Goal: Communication & Community: Ask a question

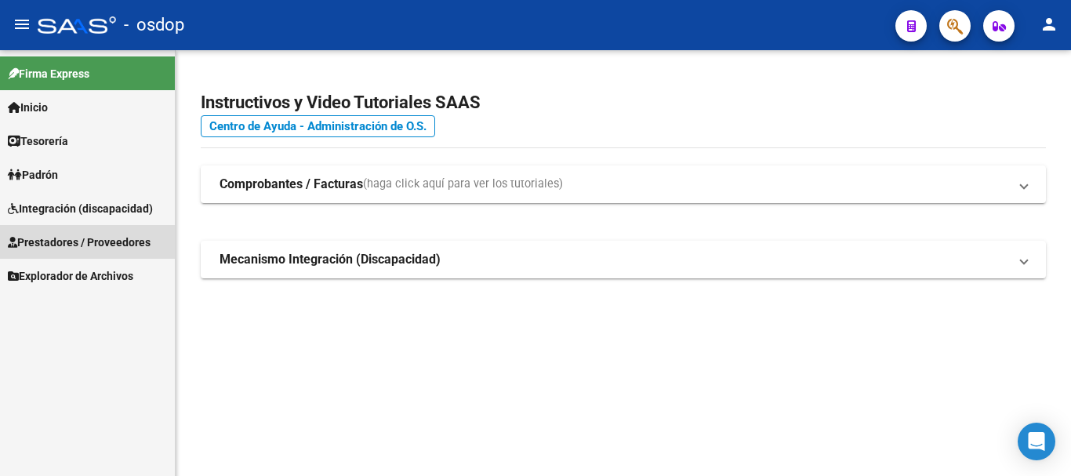
click at [116, 242] on span "Prestadores / Proveedores" at bounding box center [79, 242] width 143 height 17
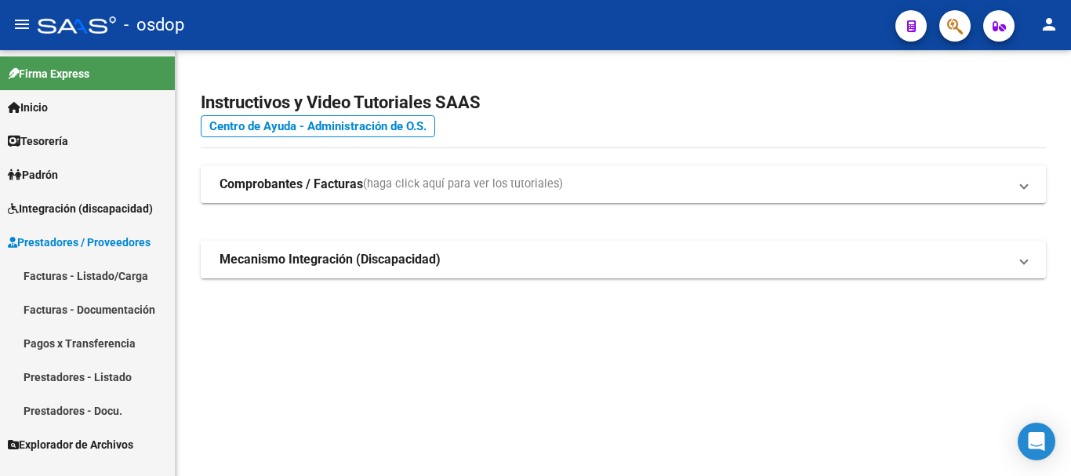
click at [132, 272] on link "Facturas - Listado/Carga" at bounding box center [87, 276] width 175 height 34
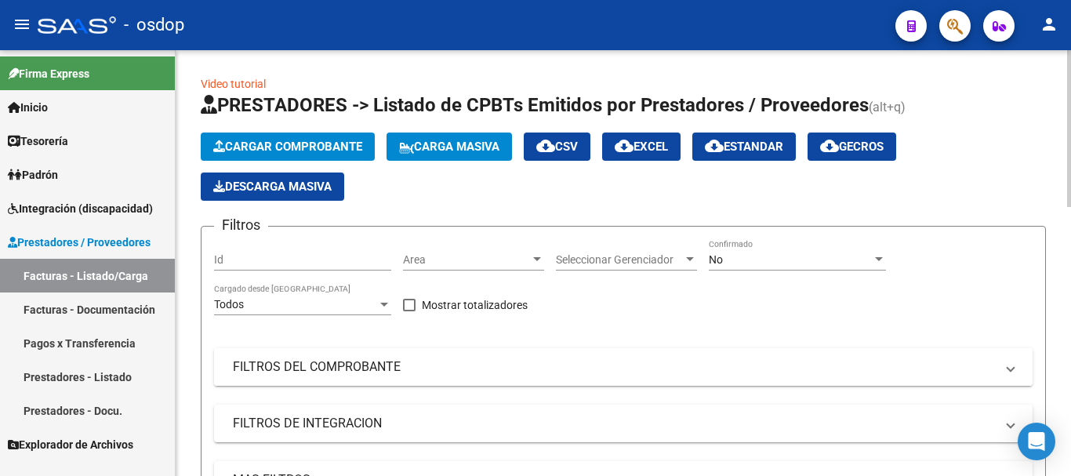
click at [399, 376] on mat-expansion-panel-header "FILTROS DEL COMPROBANTE" at bounding box center [623, 367] width 818 height 38
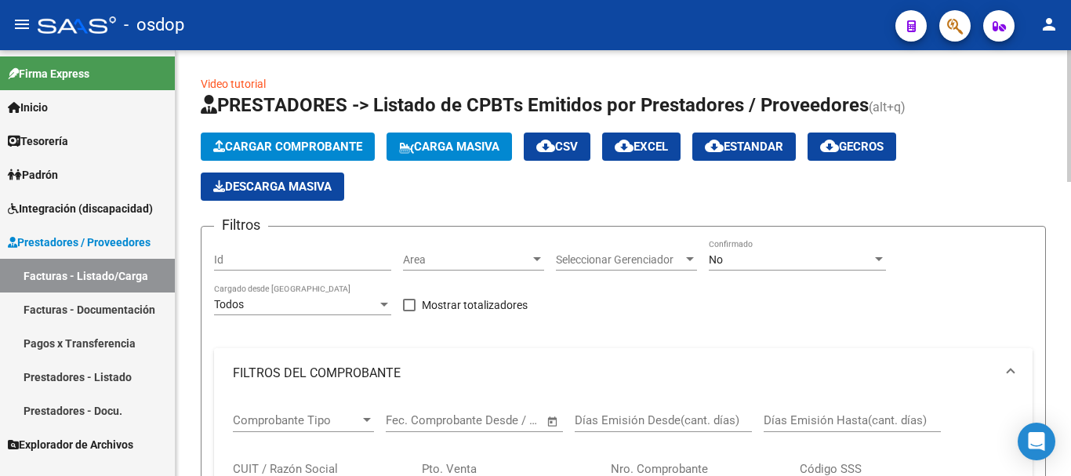
scroll to position [78, 0]
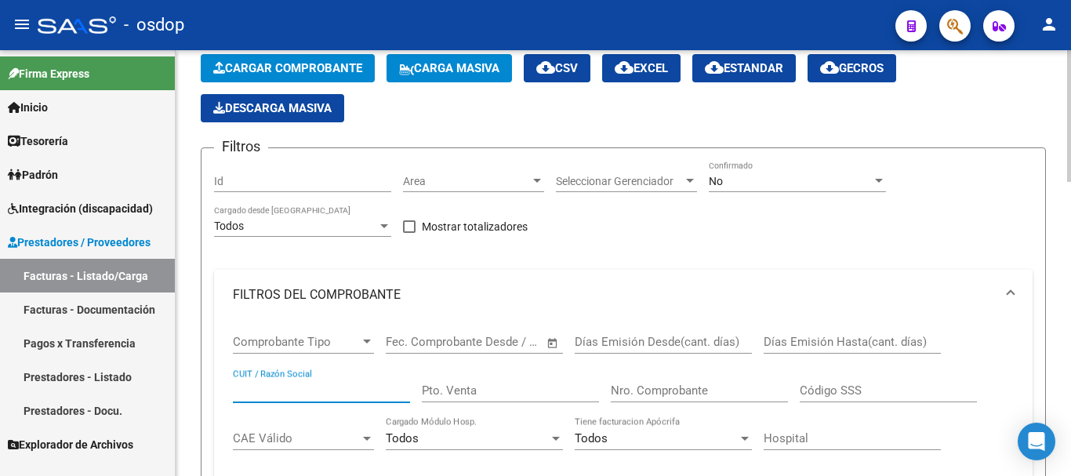
click at [305, 389] on input "CUIT / Razón Social" at bounding box center [321, 390] width 177 height 14
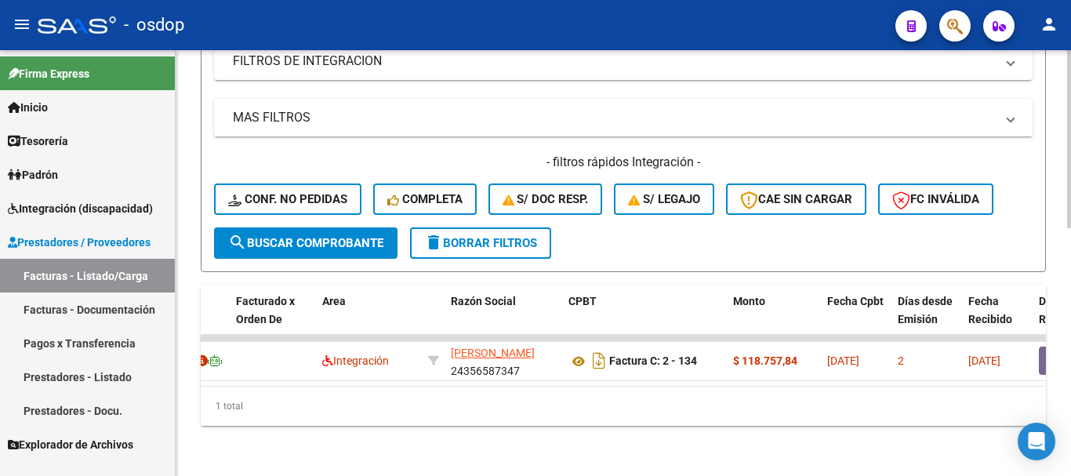
scroll to position [0, 307]
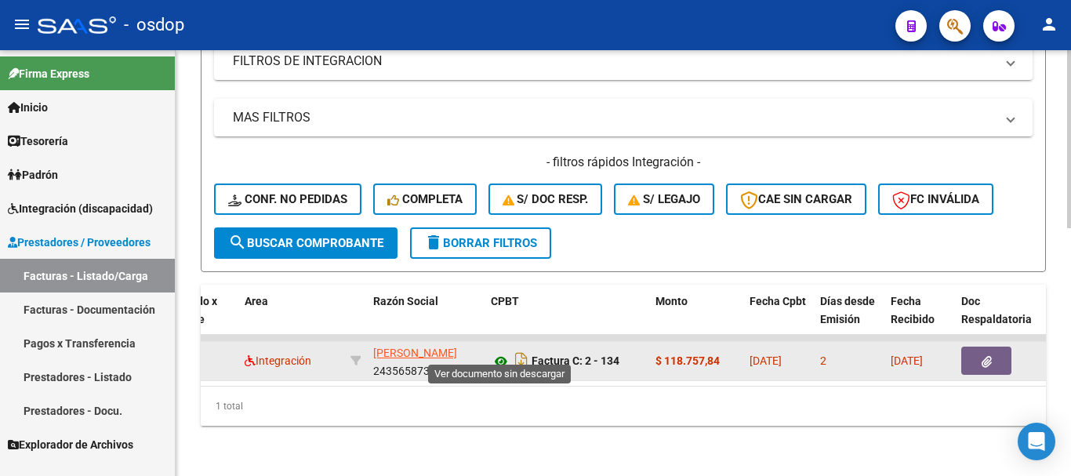
type input "24356587347"
click at [975, 354] on button "button" at bounding box center [986, 361] width 50 height 28
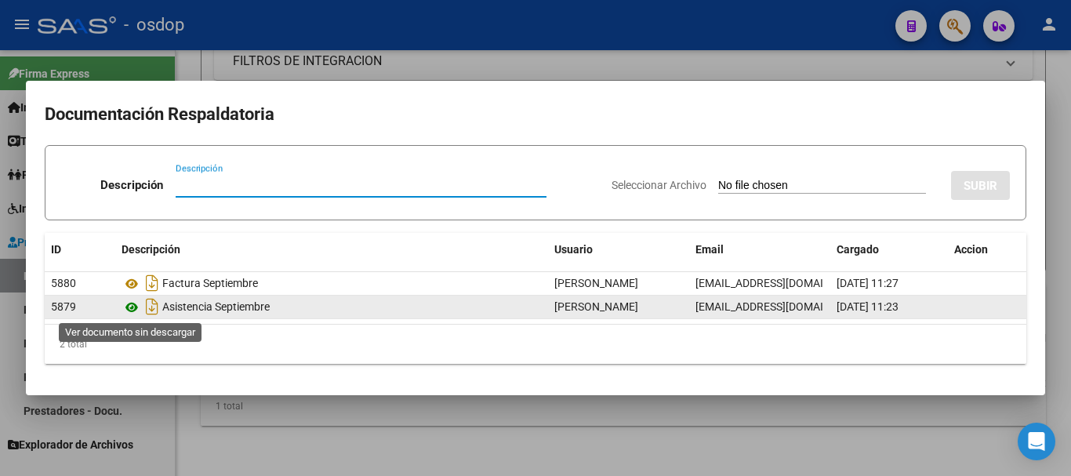
click at [138, 306] on icon at bounding box center [132, 307] width 20 height 19
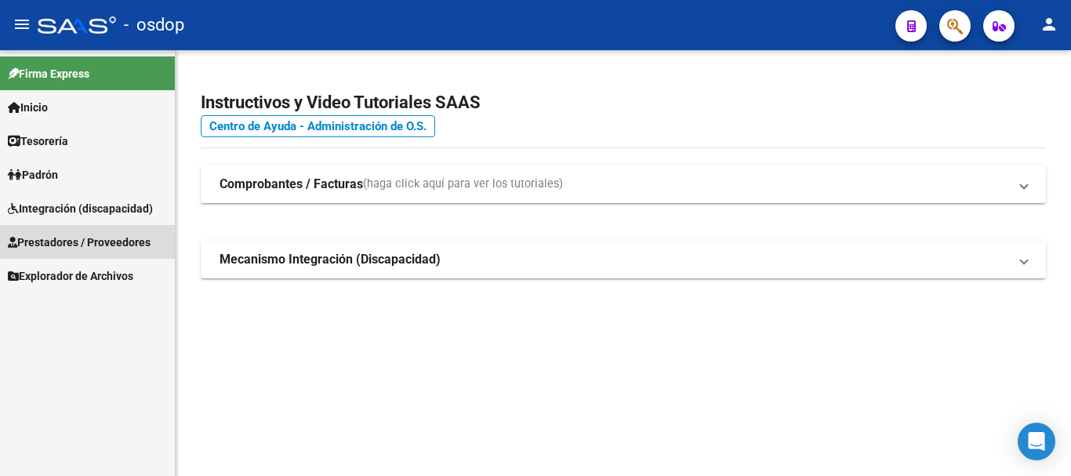
click at [135, 242] on span "Prestadores / Proveedores" at bounding box center [79, 242] width 143 height 17
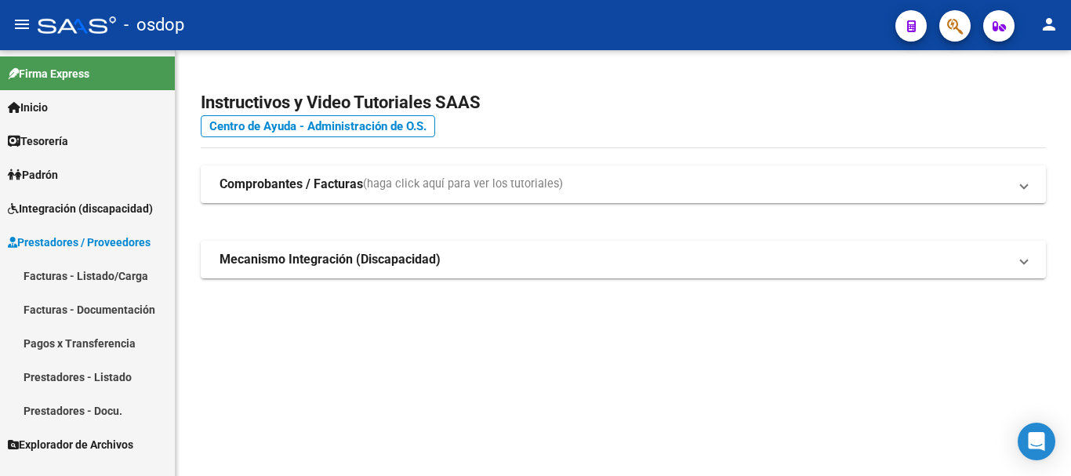
click at [125, 269] on link "Facturas - Listado/Carga" at bounding box center [87, 276] width 175 height 34
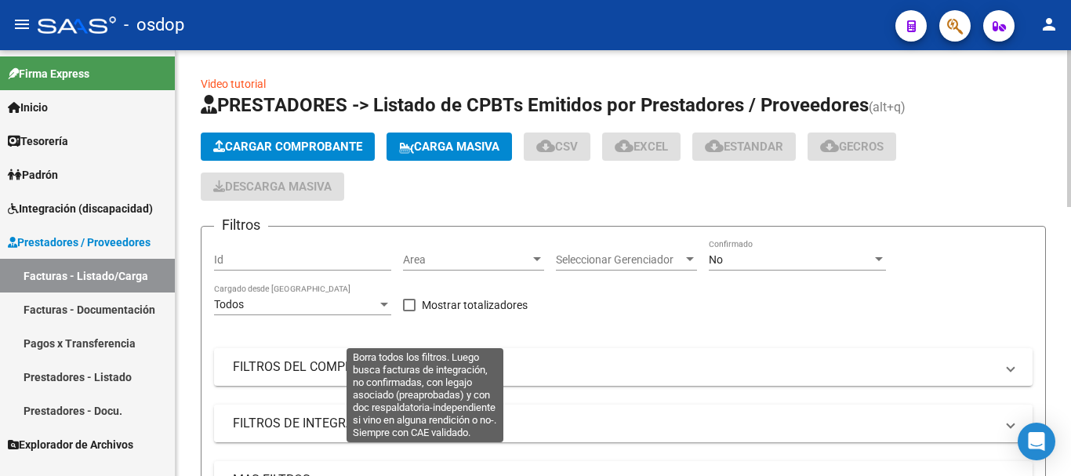
scroll to position [235, 0]
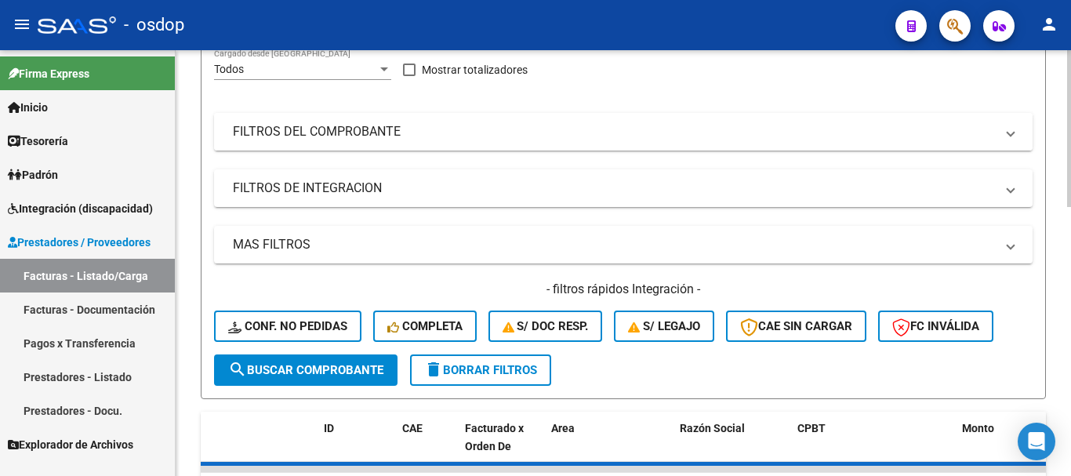
click at [435, 114] on mat-expansion-panel-header "FILTROS DEL COMPROBANTE" at bounding box center [623, 132] width 818 height 38
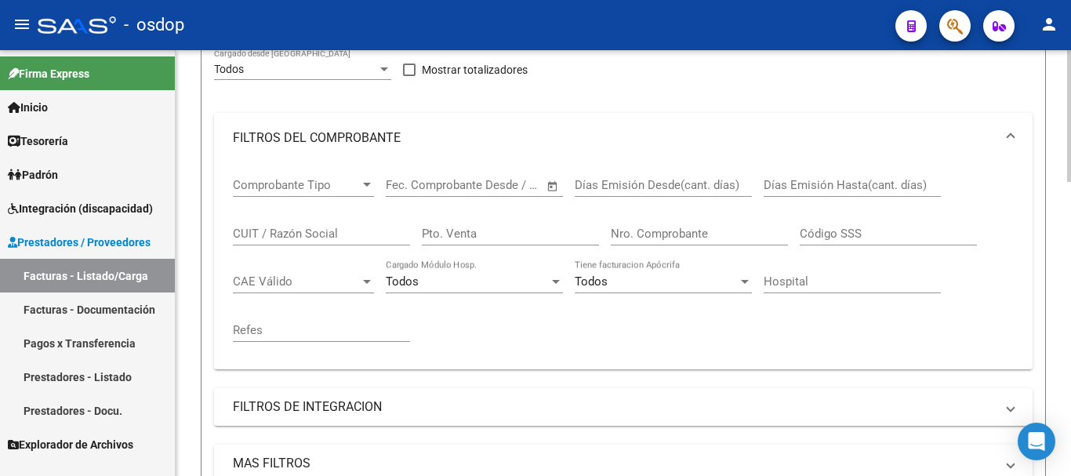
click at [278, 238] on input "CUIT / Razón Social" at bounding box center [321, 234] width 177 height 14
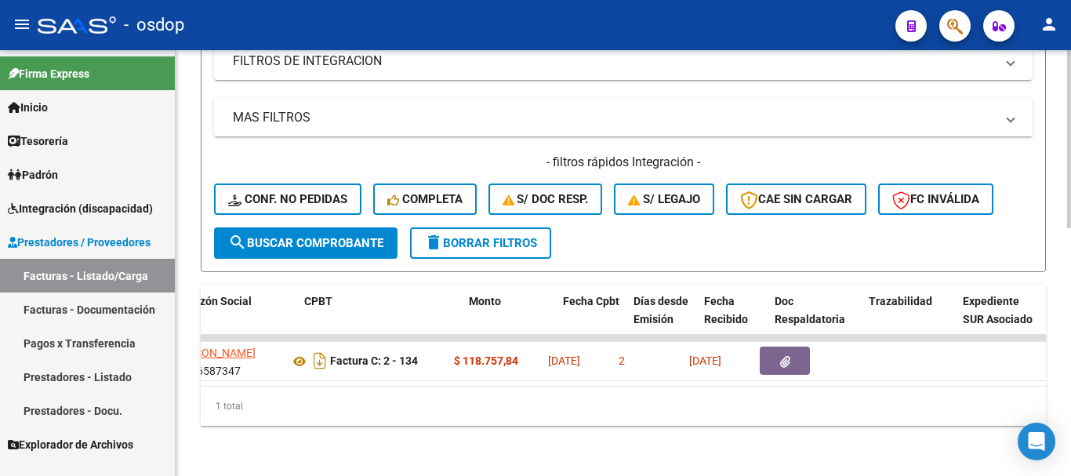
scroll to position [0, 489]
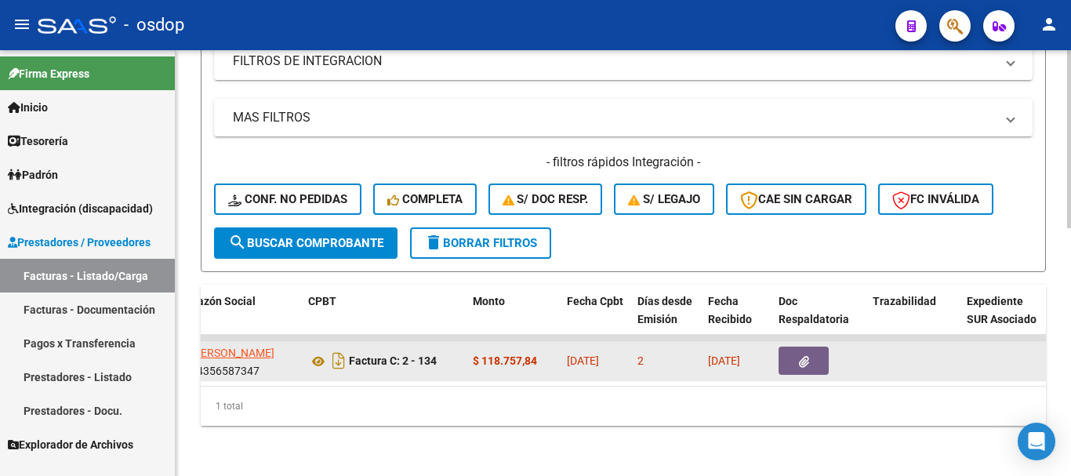
type input "24356587347"
click at [776, 347] on datatable-body-cell at bounding box center [819, 361] width 94 height 38
click at [800, 356] on icon "button" at bounding box center [804, 362] width 10 height 12
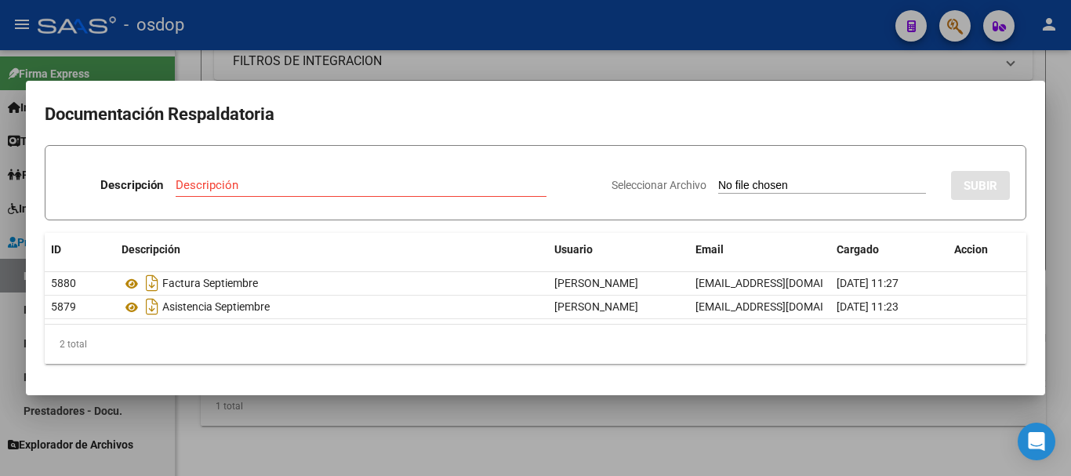
click at [405, 434] on div at bounding box center [535, 238] width 1071 height 476
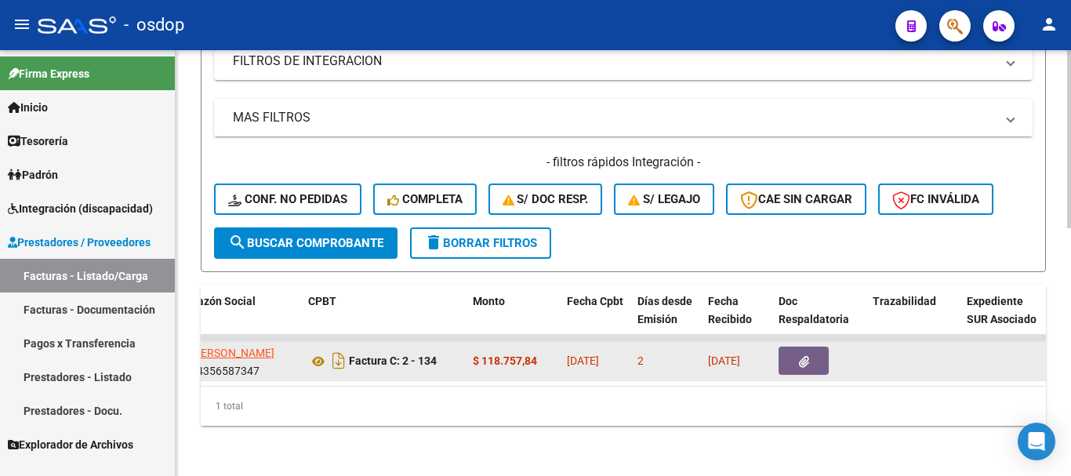
click at [804, 356] on icon "button" at bounding box center [804, 362] width 10 height 12
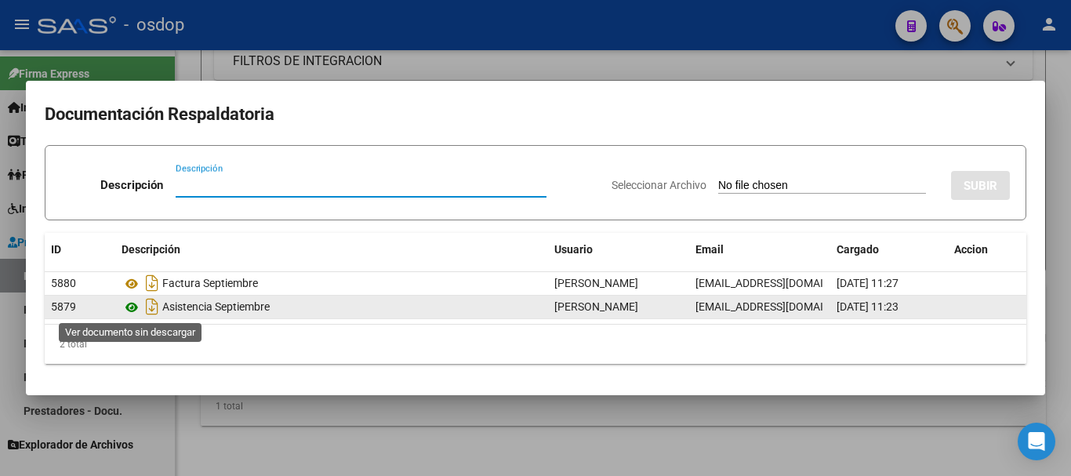
click at [134, 304] on icon at bounding box center [132, 307] width 20 height 19
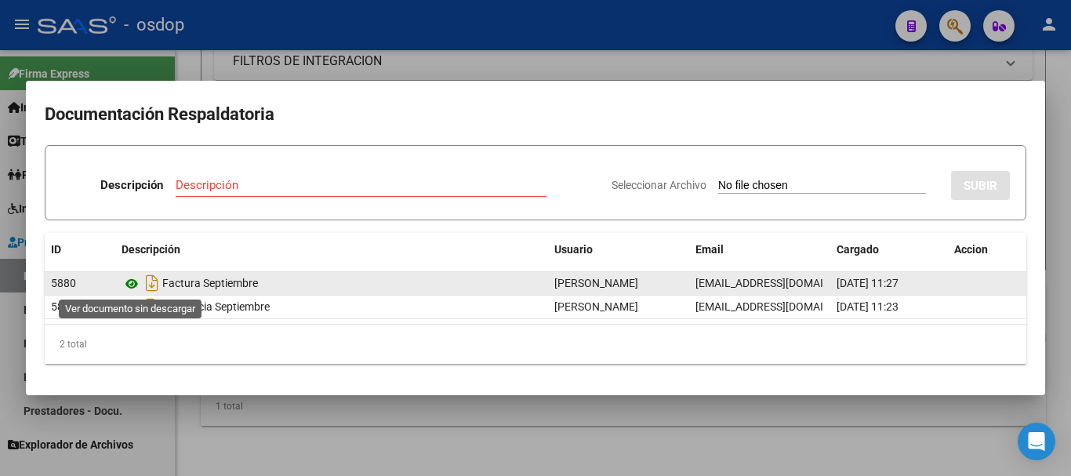
click at [127, 286] on icon at bounding box center [132, 283] width 20 height 19
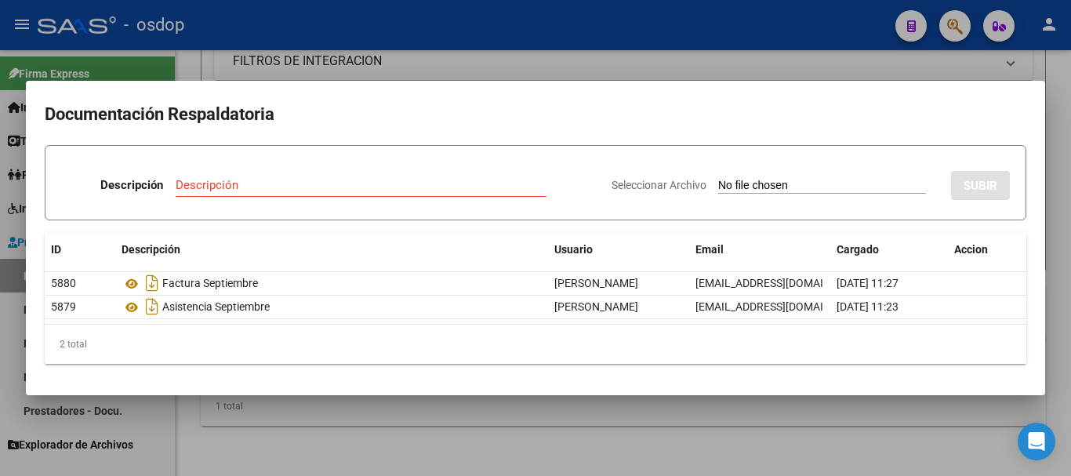
click at [422, 434] on div at bounding box center [535, 238] width 1071 height 476
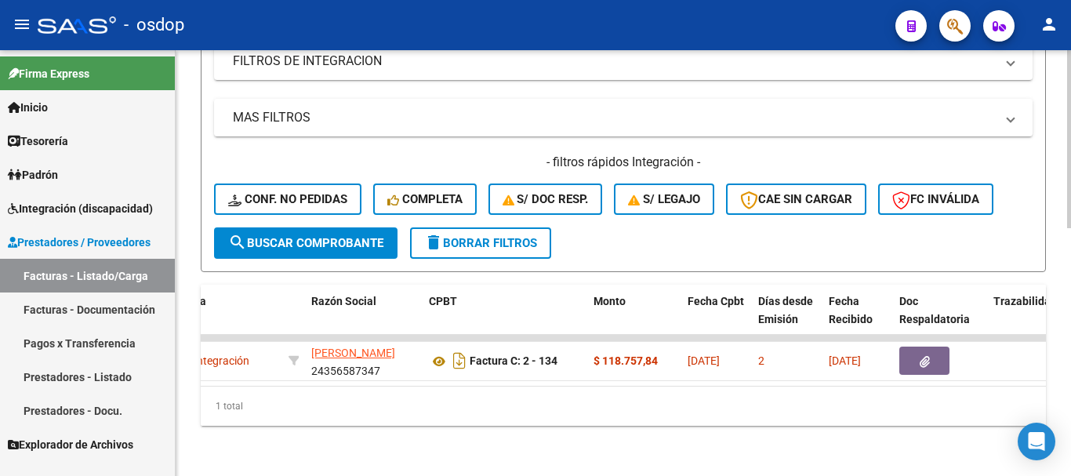
scroll to position [0, 0]
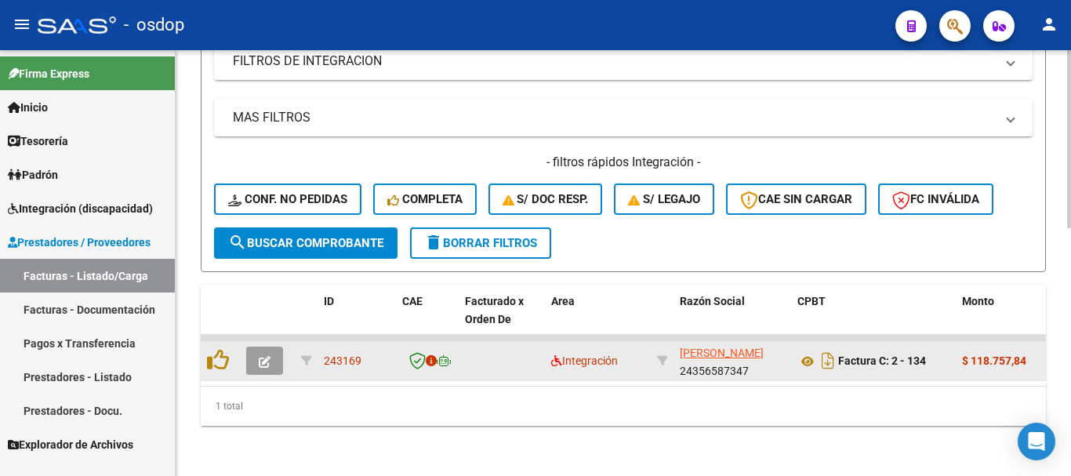
click at [255, 357] on button "button" at bounding box center [264, 361] width 37 height 28
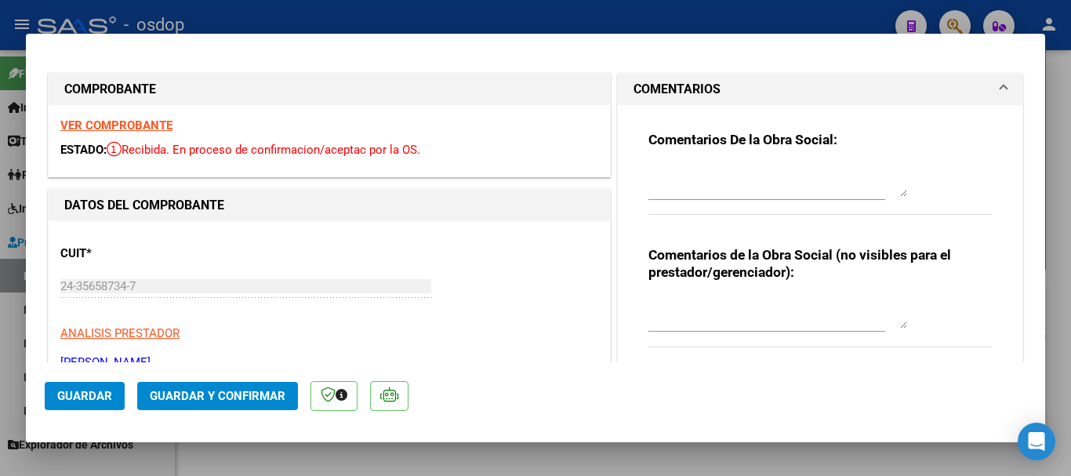
click at [99, 129] on strong "VER COMPROBANTE" at bounding box center [116, 125] width 112 height 14
click at [440, 31] on div at bounding box center [535, 238] width 1071 height 476
type input "$ 0,00"
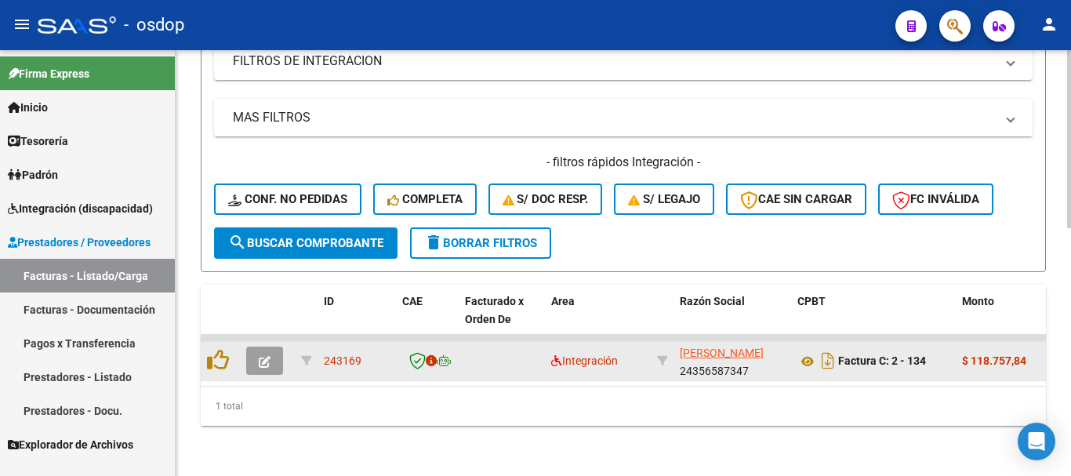
click at [267, 354] on span "button" at bounding box center [265, 361] width 12 height 14
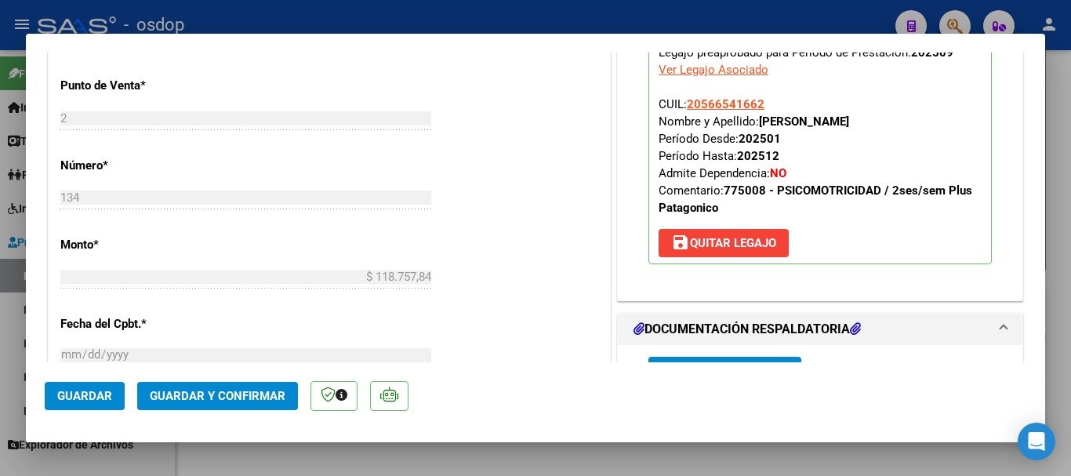
scroll to position [235, 0]
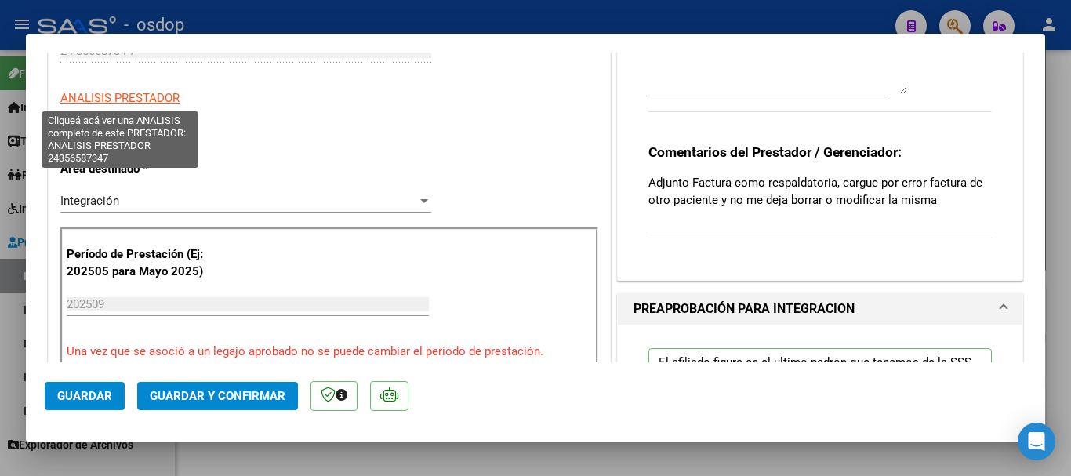
click at [166, 103] on span "ANALISIS PRESTADOR" at bounding box center [119, 98] width 119 height 14
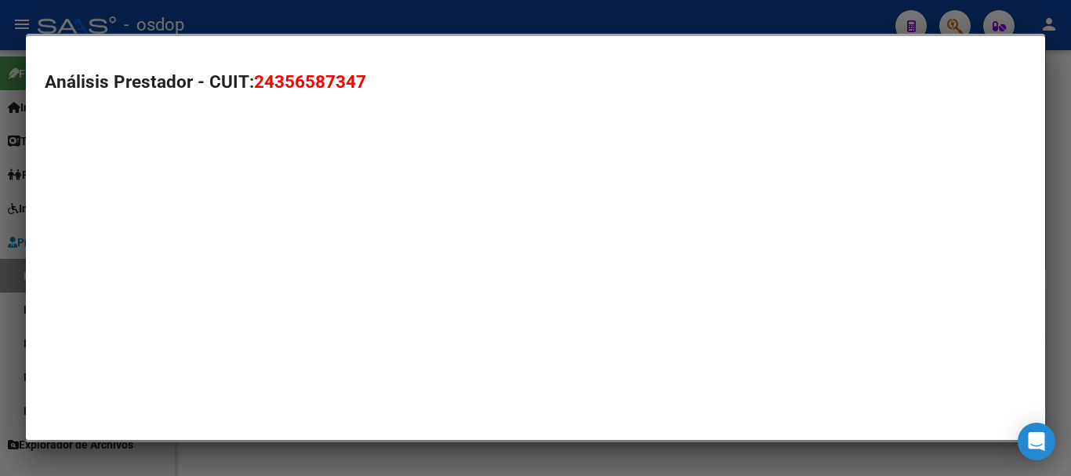
drag, startPoint x: 166, startPoint y: 103, endPoint x: 516, endPoint y: 148, distance: 352.5
click at [213, 121] on div "Análisis Prestador - CUIT: 24356587347" at bounding box center [536, 98] width 982 height 59
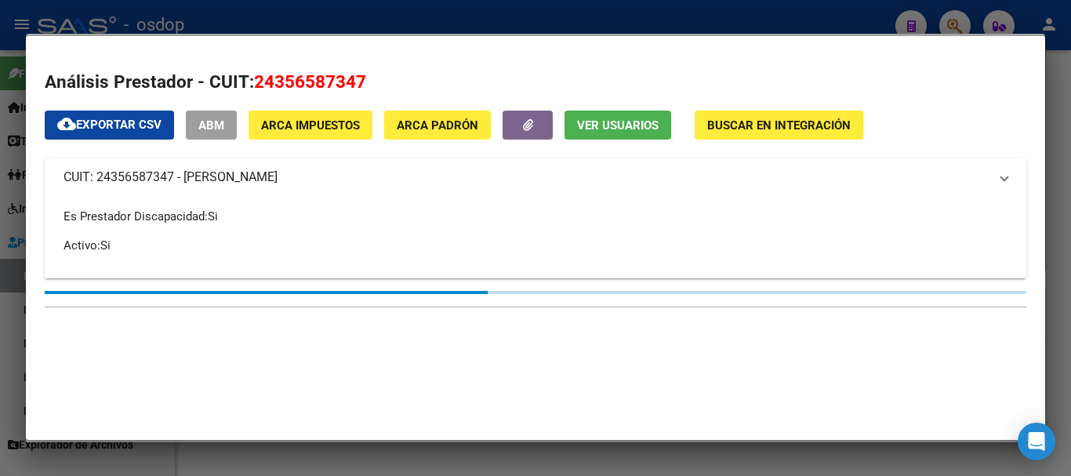
click at [557, 9] on div at bounding box center [535, 238] width 1071 height 476
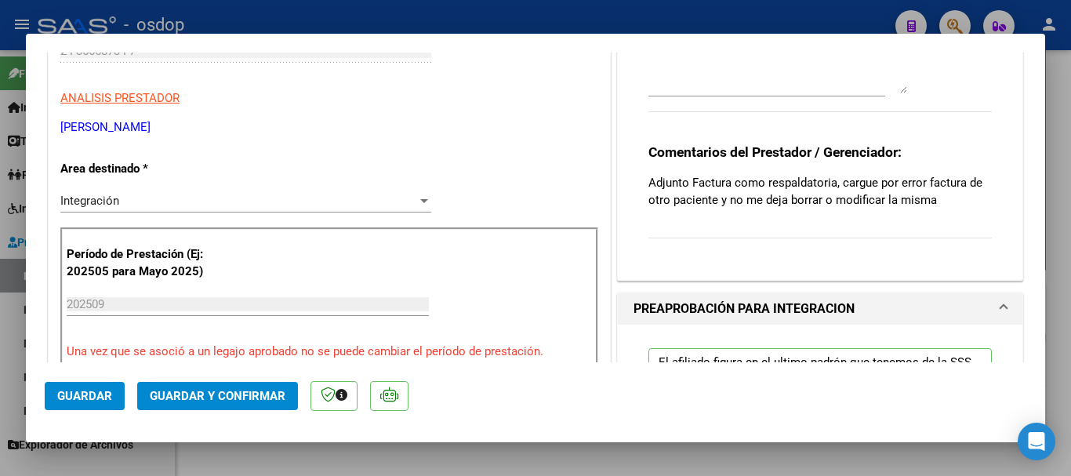
scroll to position [0, 0]
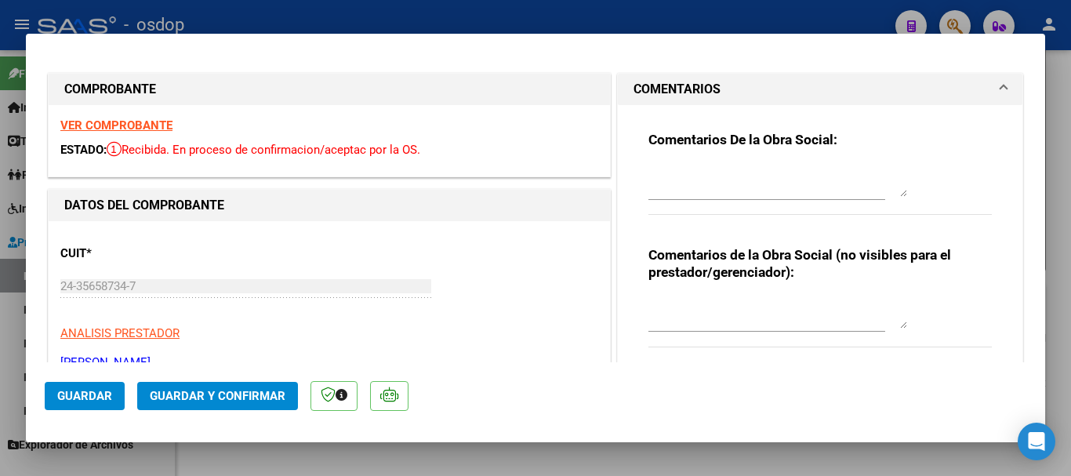
click at [151, 127] on strong "VER COMPROBANTE" at bounding box center [116, 125] width 112 height 14
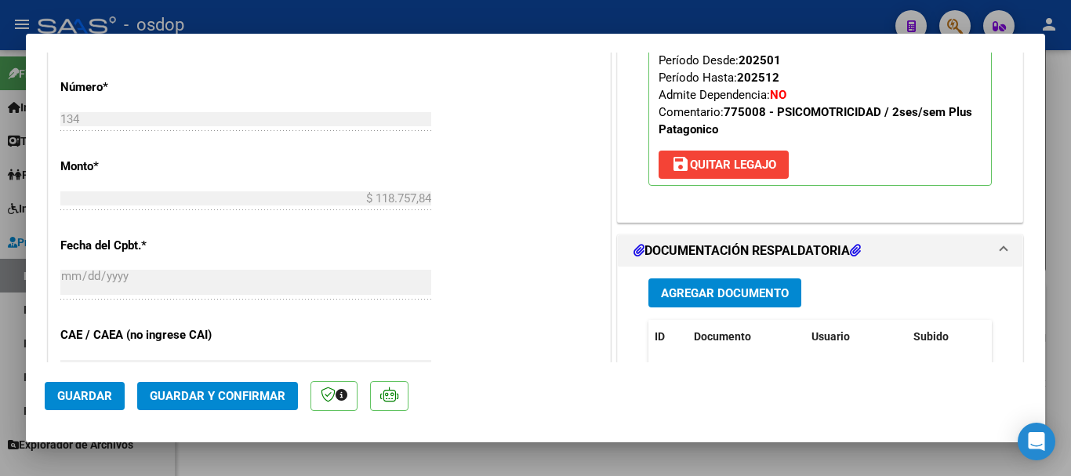
click at [735, 166] on span "save [PERSON_NAME]" at bounding box center [723, 165] width 105 height 14
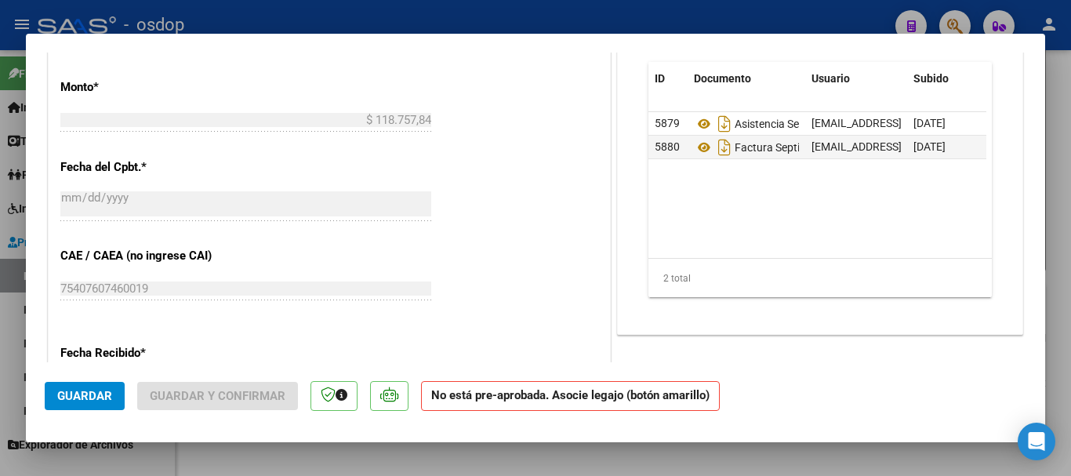
scroll to position [351, 0]
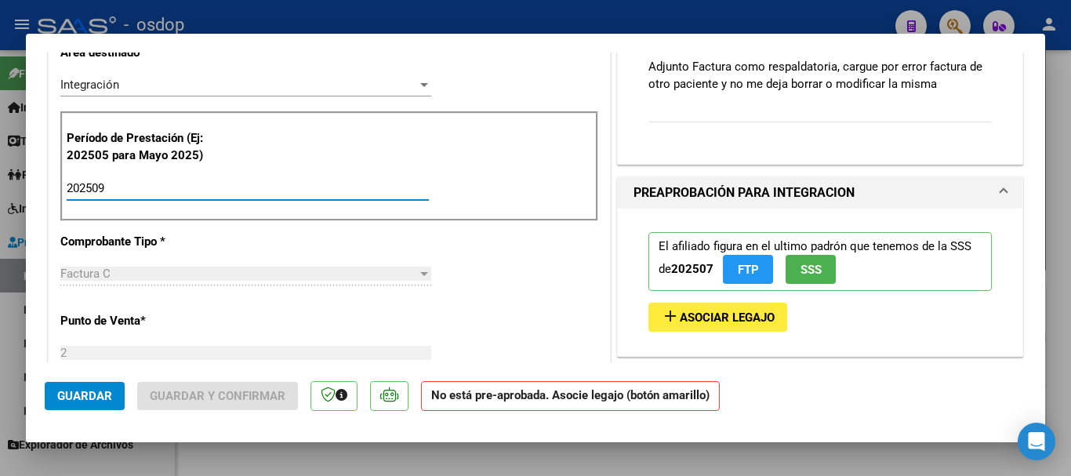
click at [198, 189] on input "202509" at bounding box center [248, 188] width 362 height 14
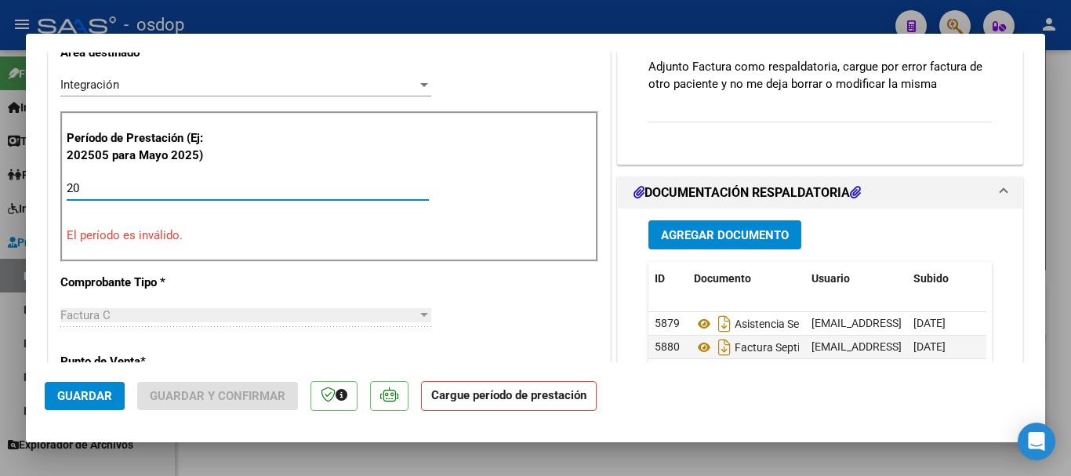
type input "2"
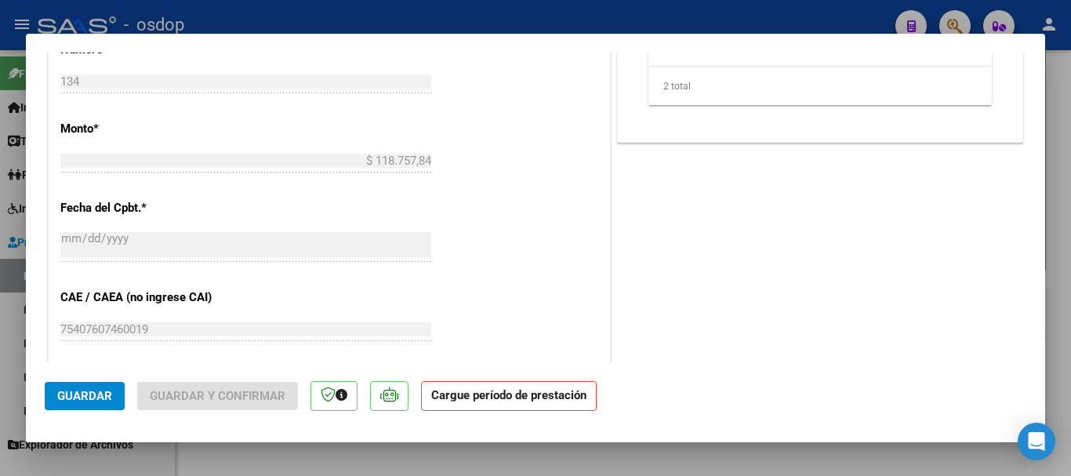
scroll to position [1125, 0]
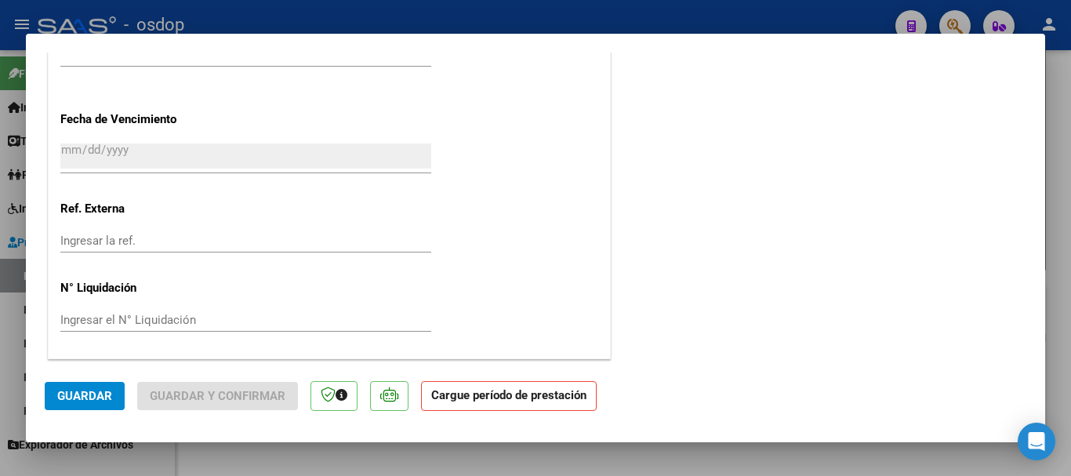
click at [145, 161] on input "[DATE]" at bounding box center [245, 155] width 371 height 25
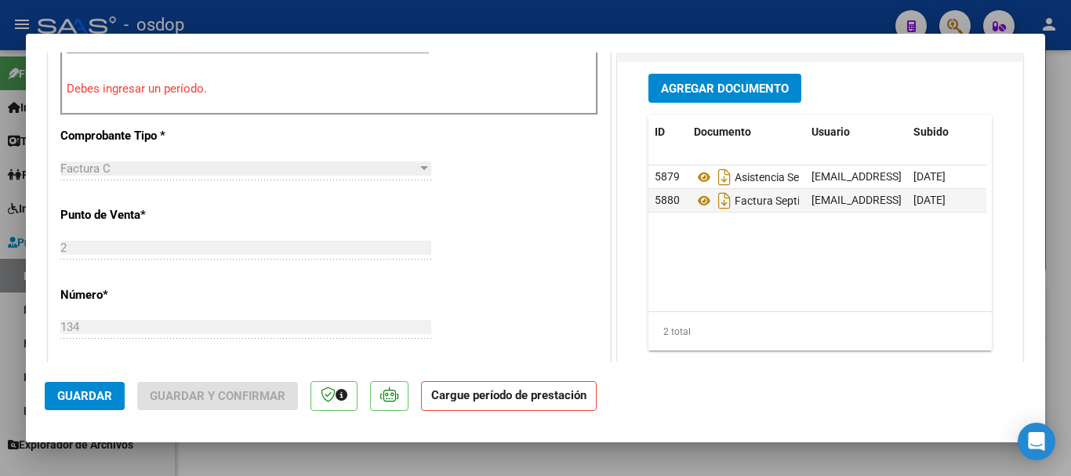
scroll to position [263, 0]
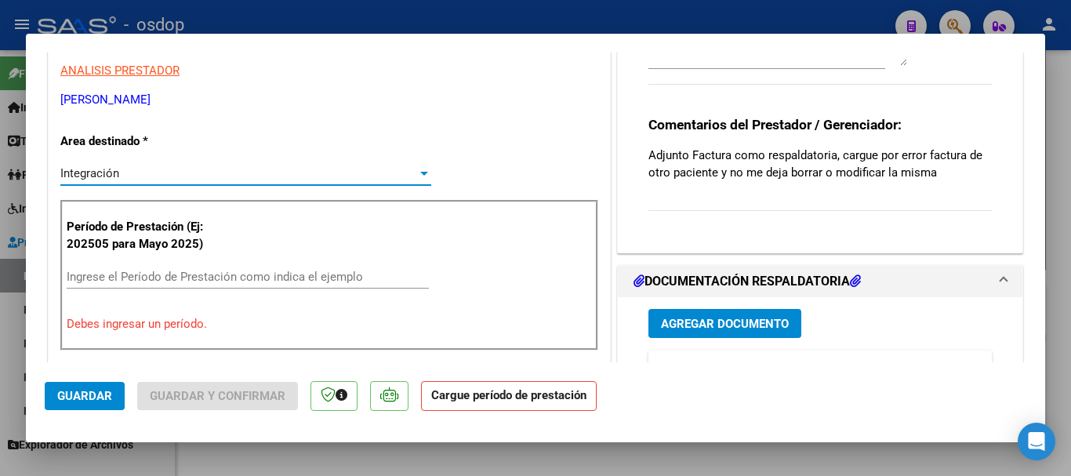
click at [251, 166] on div "Integración" at bounding box center [238, 173] width 357 height 14
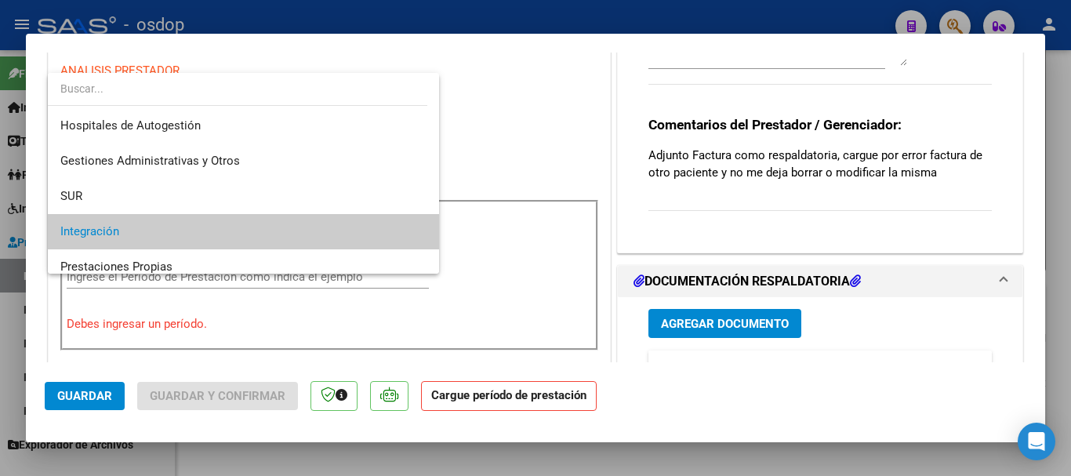
scroll to position [152, 0]
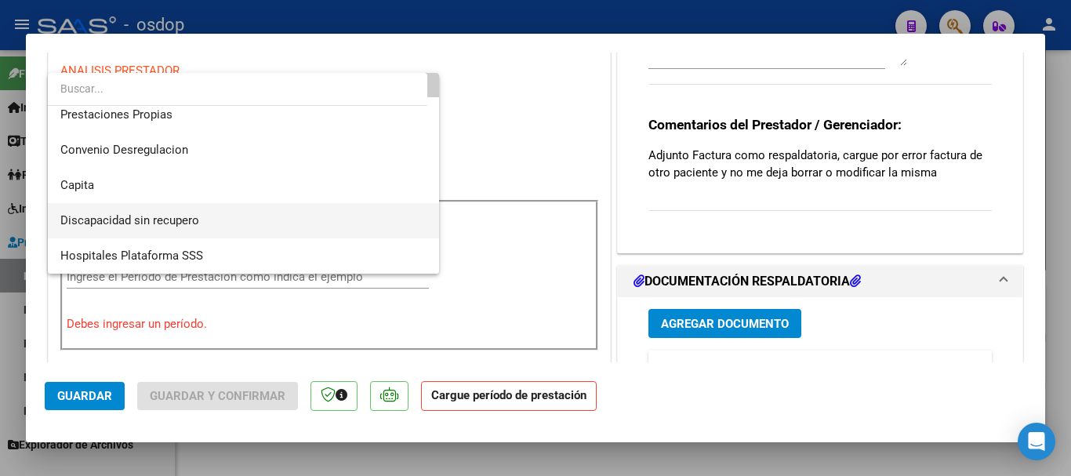
click at [210, 221] on span "Discapacidad sin recupero" at bounding box center [243, 220] width 366 height 35
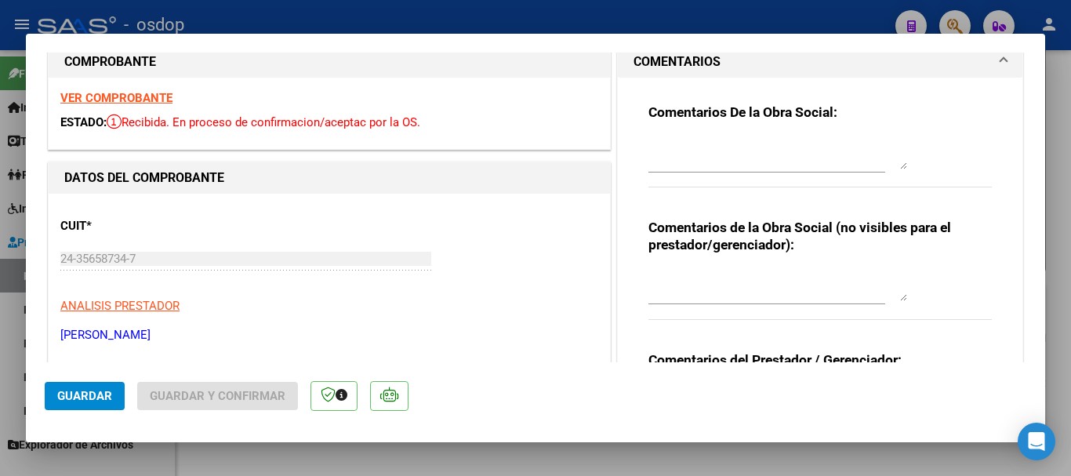
scroll to position [106, 0]
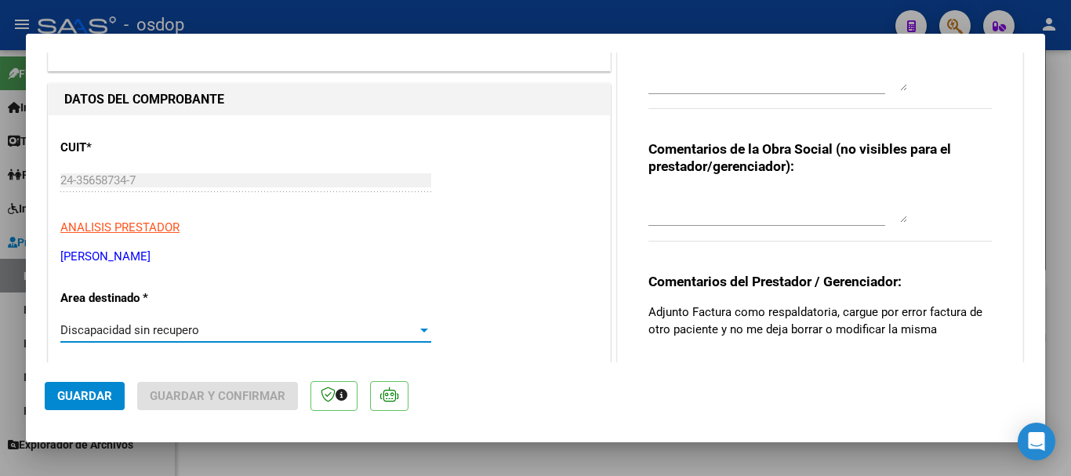
click at [234, 331] on div "Discapacidad sin recupero" at bounding box center [238, 330] width 357 height 14
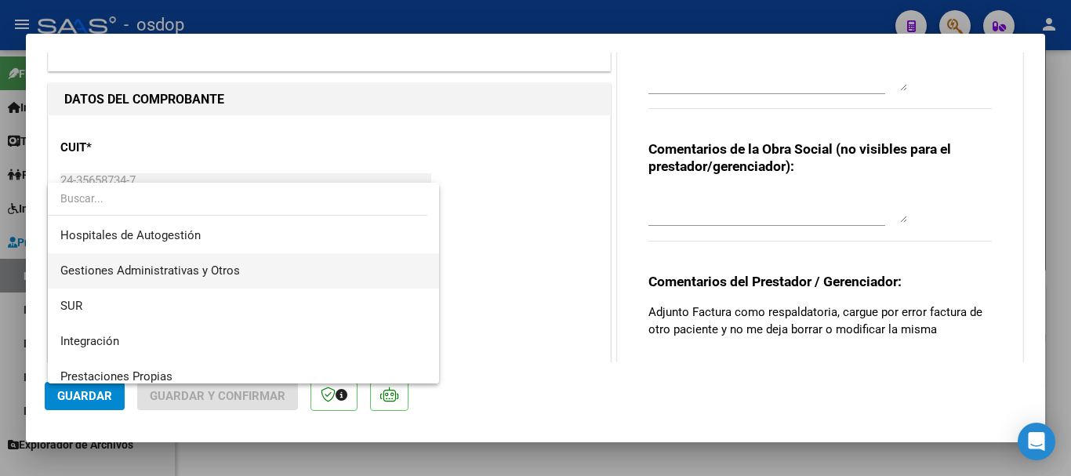
scroll to position [78, 0]
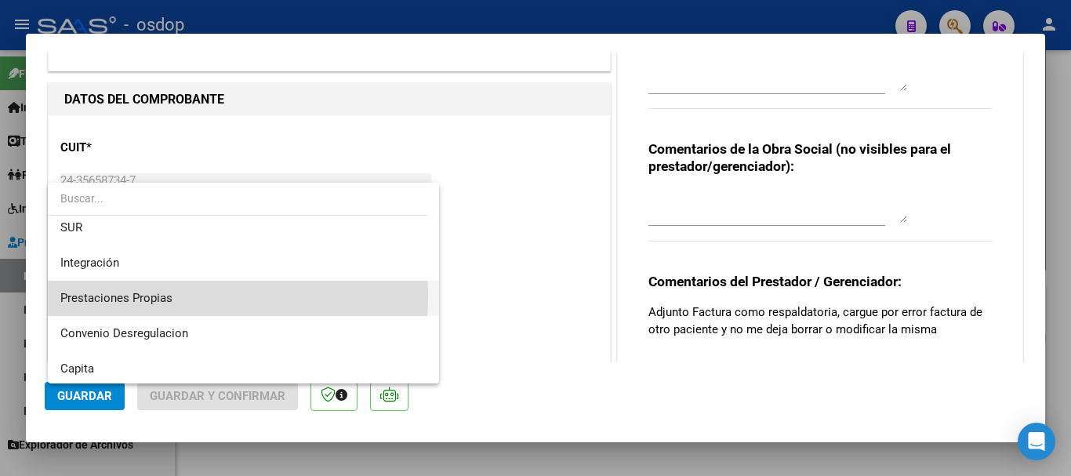
click at [190, 296] on span "Prestaciones Propias" at bounding box center [243, 298] width 366 height 35
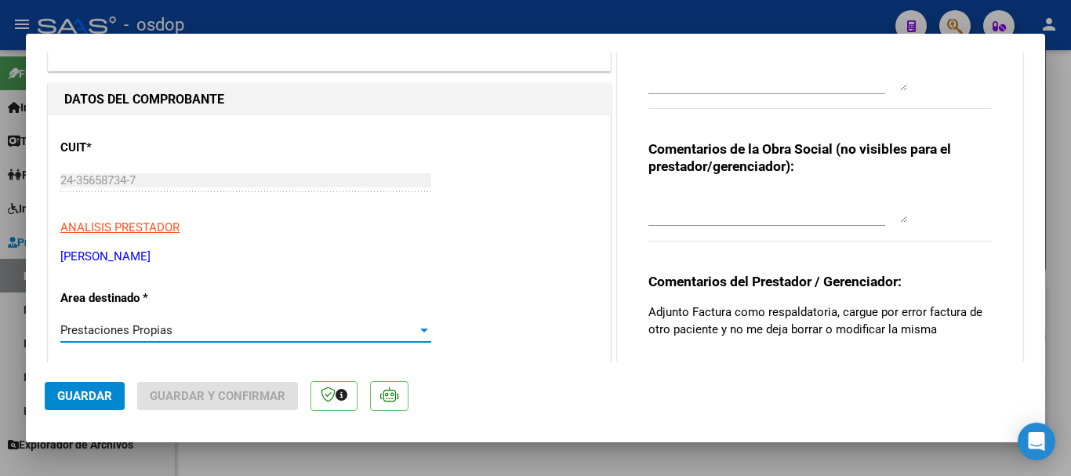
scroll to position [341, 0]
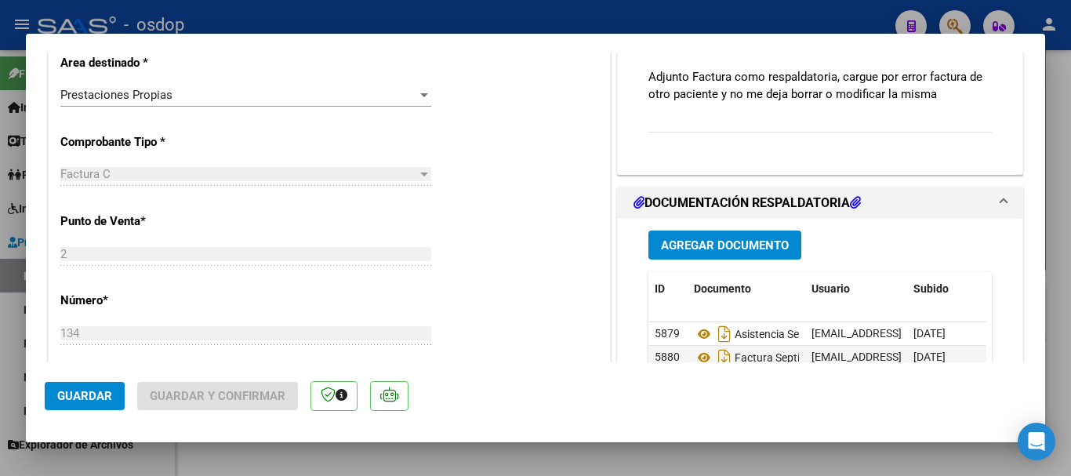
click at [404, 174] on div "Factura C" at bounding box center [238, 174] width 357 height 14
click at [412, 174] on div "Factura C" at bounding box center [238, 174] width 357 height 14
click at [420, 174] on div at bounding box center [424, 174] width 8 height 4
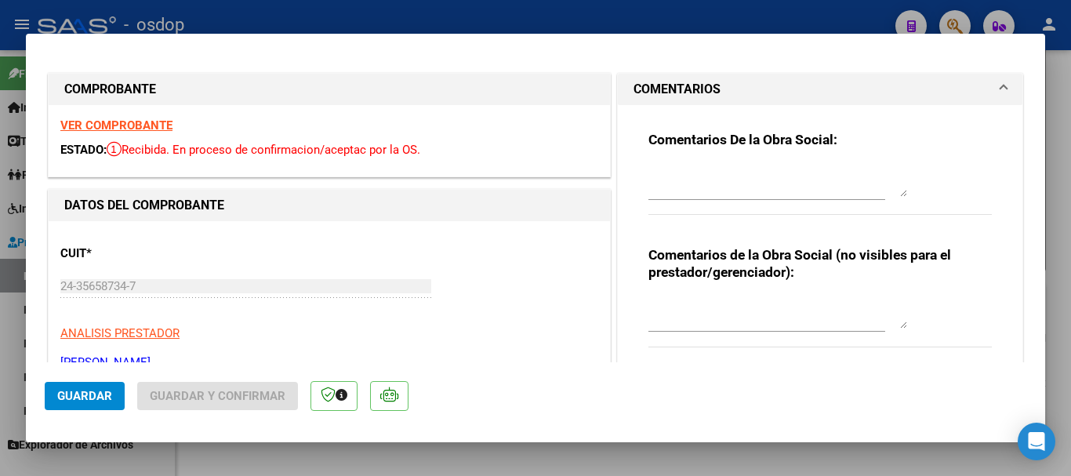
scroll to position [157, 0]
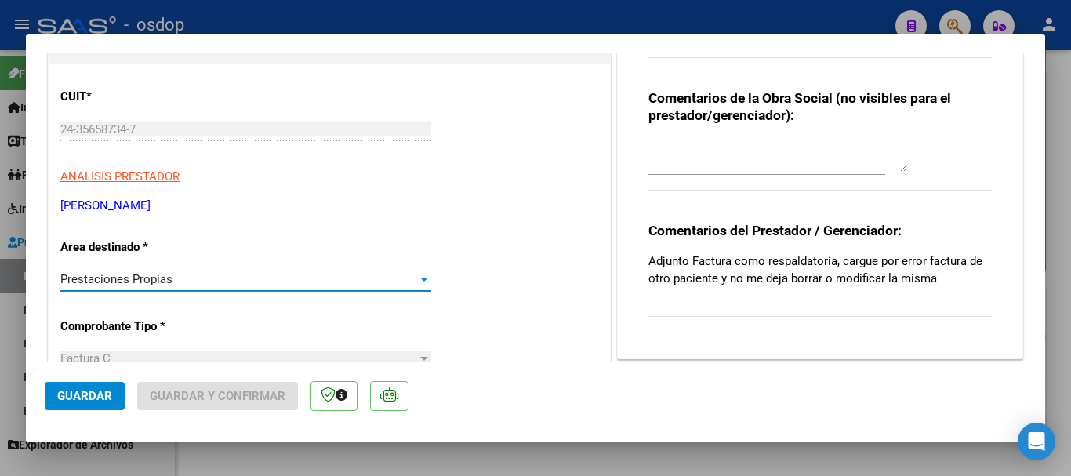
click at [274, 281] on div "Prestaciones Propias" at bounding box center [238, 279] width 357 height 14
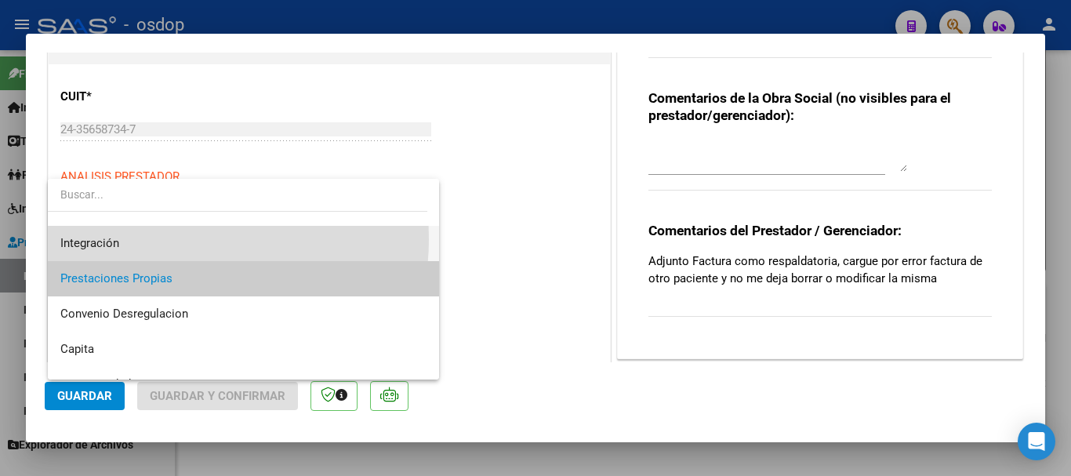
click at [176, 239] on span "Integración" at bounding box center [243, 243] width 366 height 35
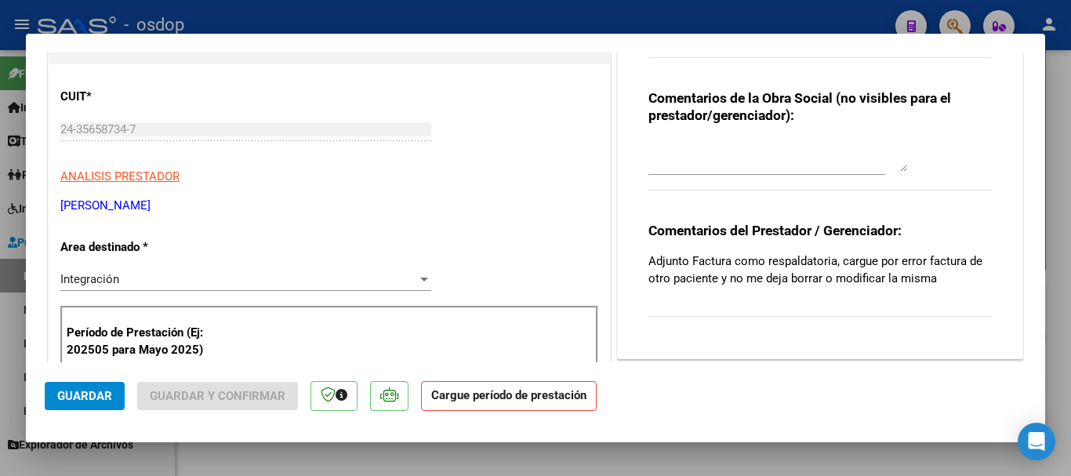
click at [262, 283] on div "Integración" at bounding box center [238, 279] width 357 height 14
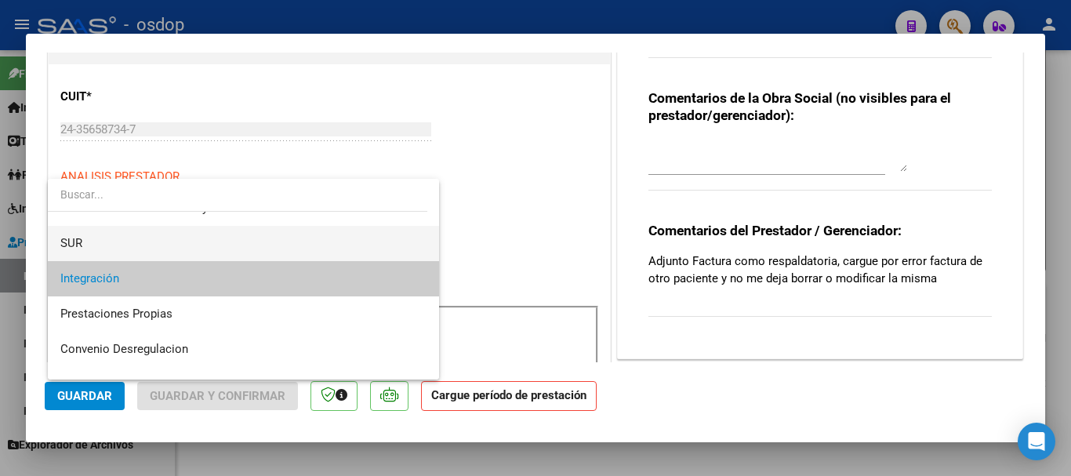
scroll to position [0, 0]
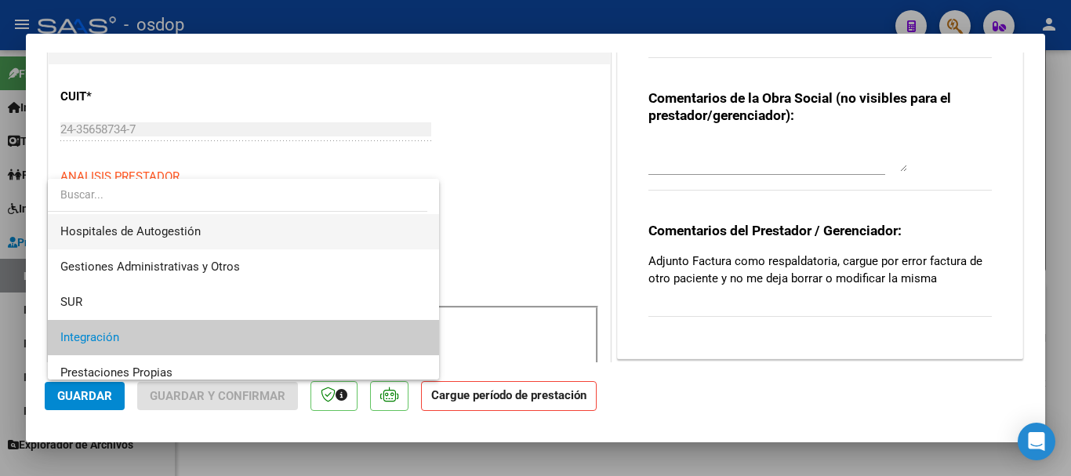
click at [209, 234] on span "Hospitales de Autogestión" at bounding box center [243, 231] width 366 height 35
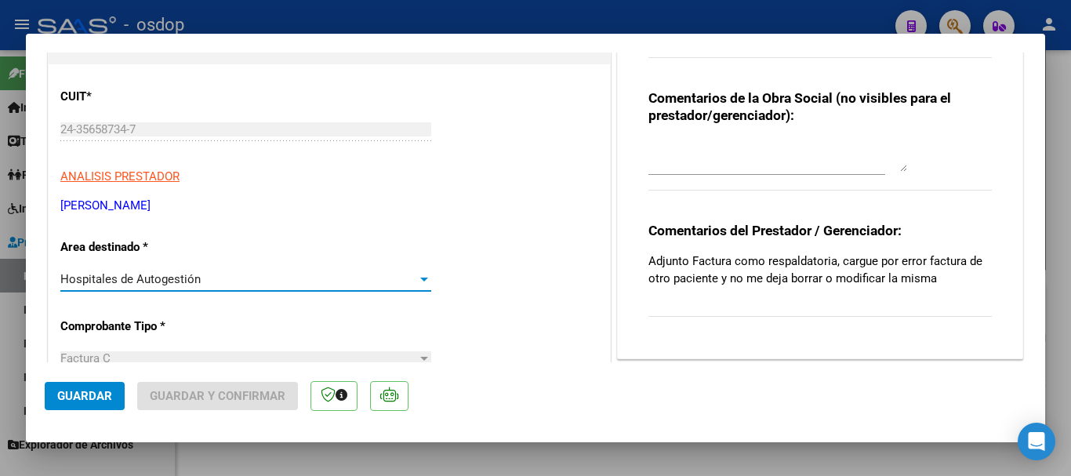
scroll to position [314, 0]
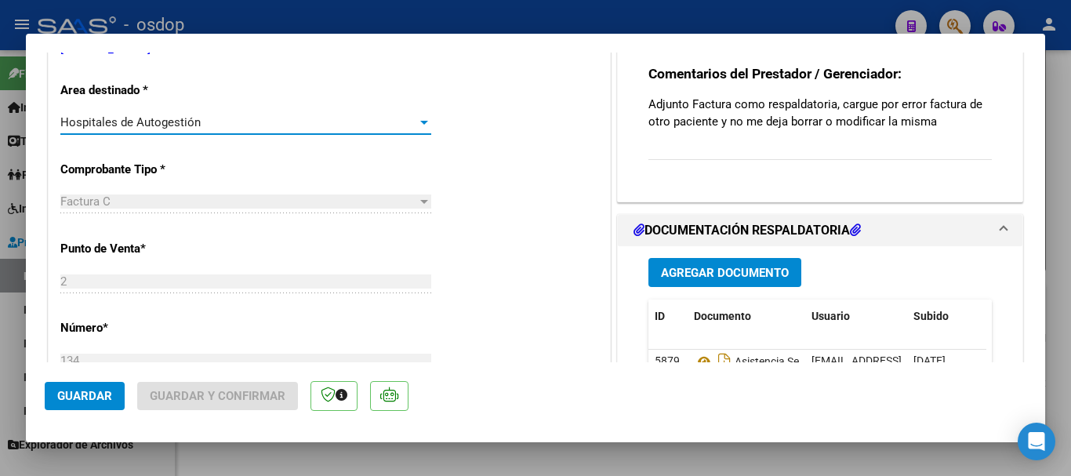
click at [280, 136] on div "Hospitales de Autogestión Seleccionar Area" at bounding box center [245, 130] width 371 height 38
click at [268, 129] on div "Hospitales de Autogestión" at bounding box center [238, 122] width 357 height 14
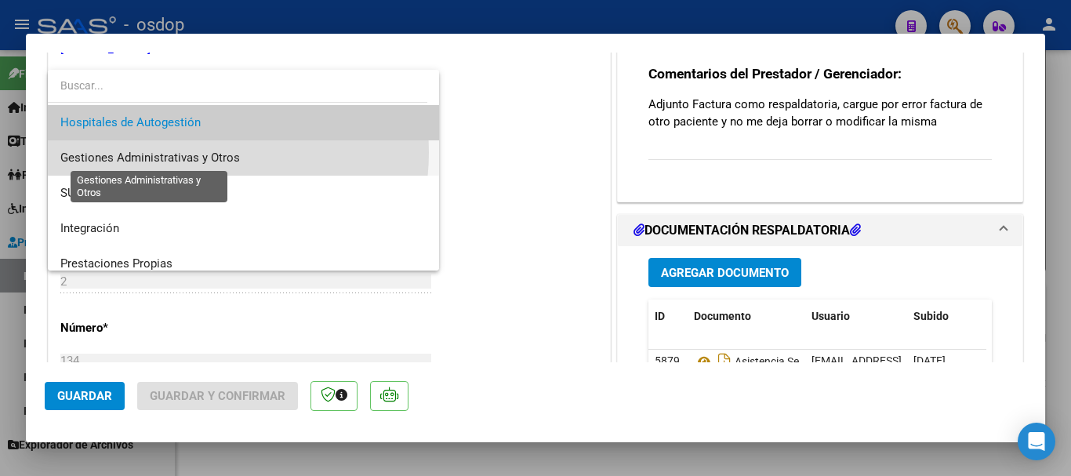
click at [191, 152] on span "Gestiones Administrativas y Otros" at bounding box center [150, 158] width 180 height 14
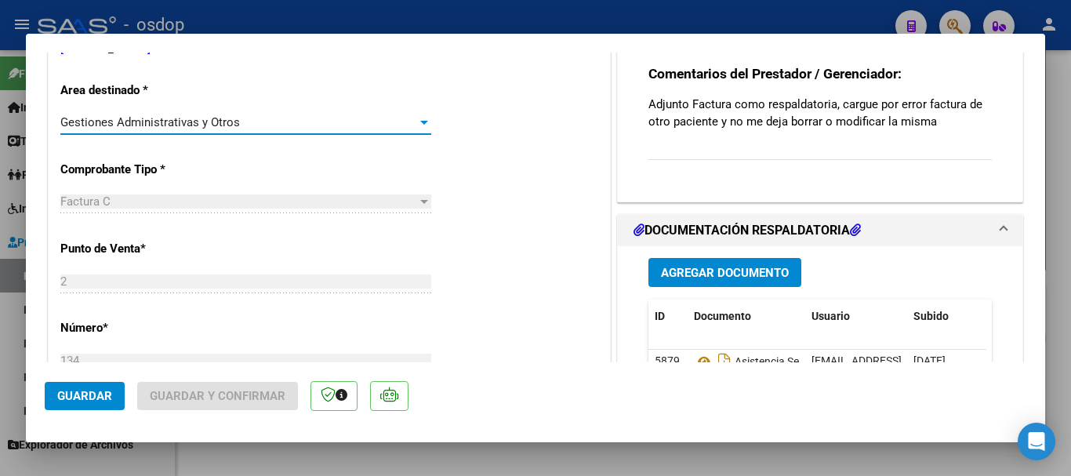
click at [258, 126] on div "Gestiones Administrativas y Otros" at bounding box center [238, 122] width 357 height 14
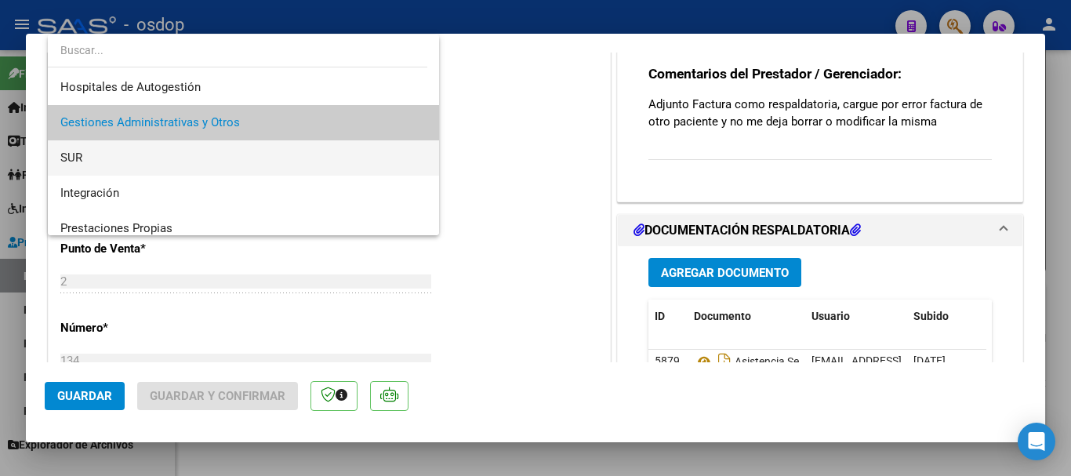
click at [204, 169] on span "SUR" at bounding box center [243, 157] width 366 height 35
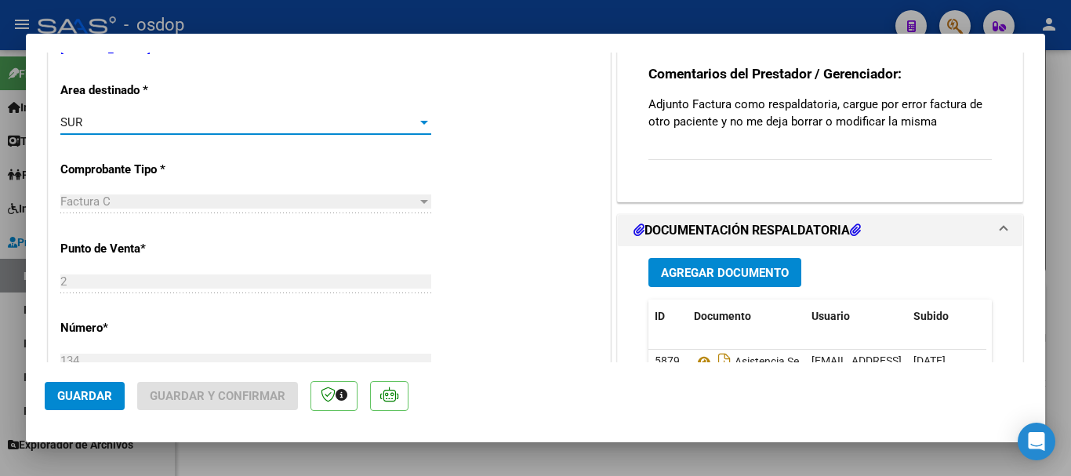
click at [285, 126] on div "SUR" at bounding box center [238, 122] width 357 height 14
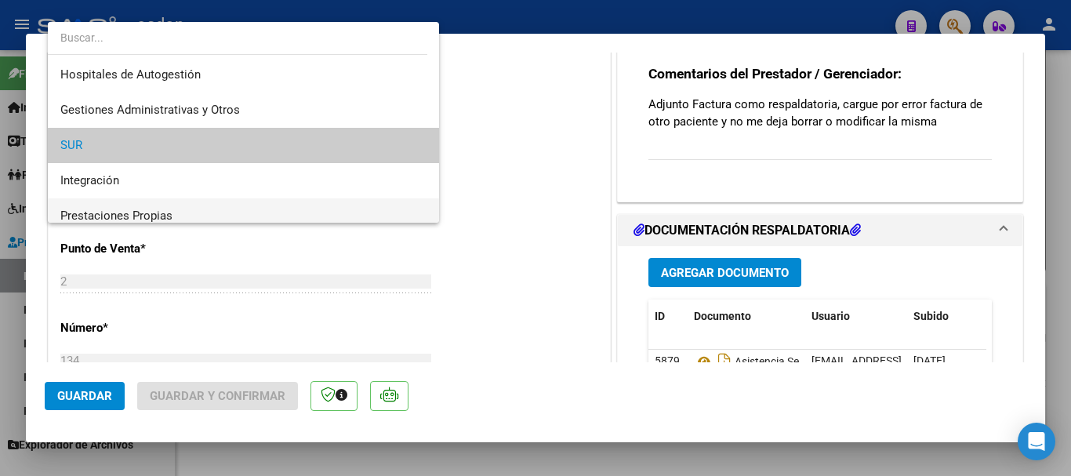
scroll to position [24, 0]
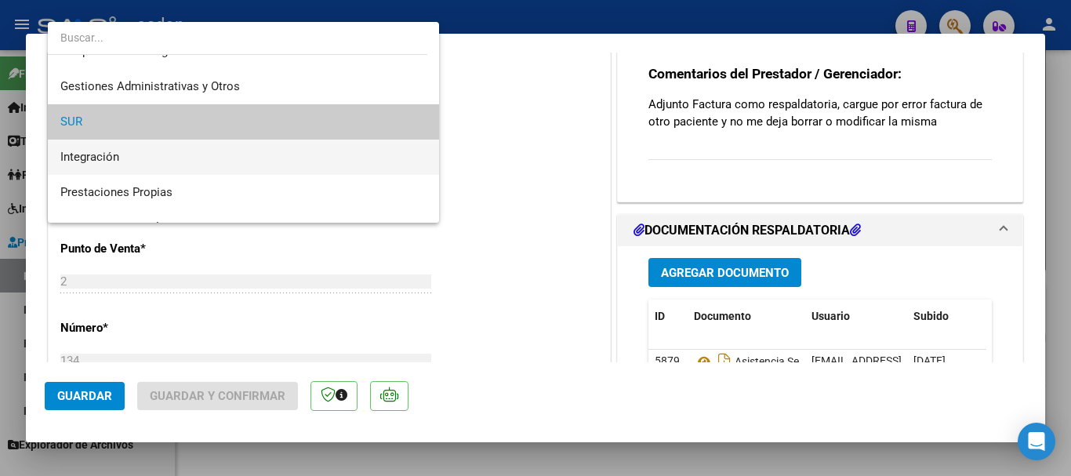
click at [212, 165] on span "Integración" at bounding box center [243, 157] width 366 height 35
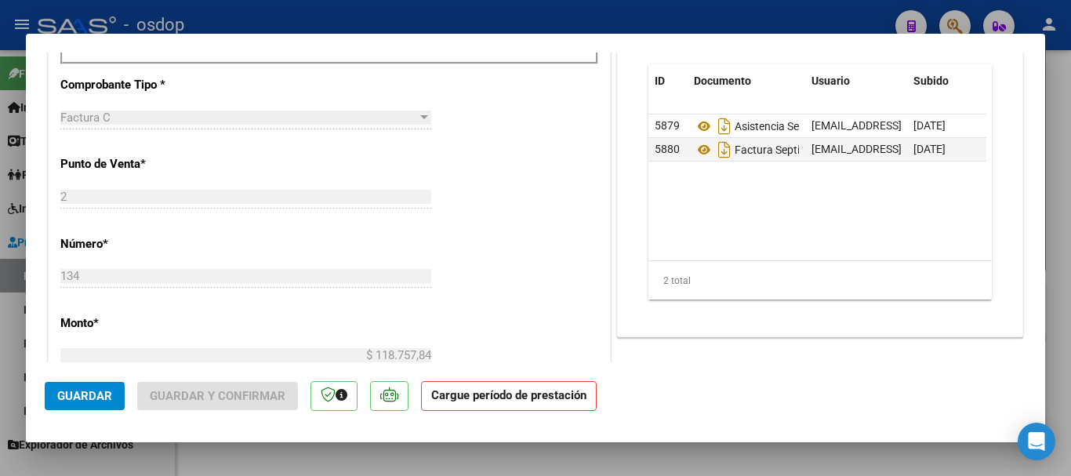
scroll to position [0, 0]
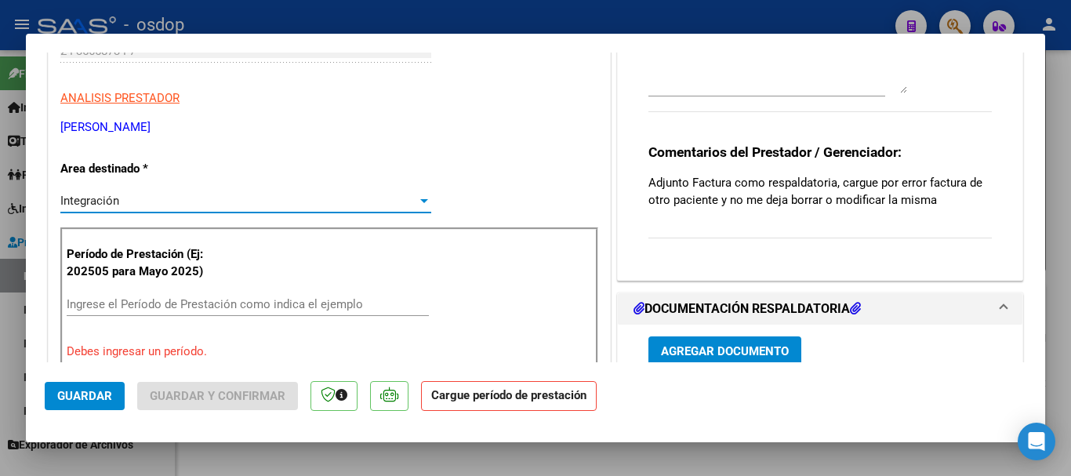
click at [232, 196] on div "Integración" at bounding box center [238, 201] width 357 height 14
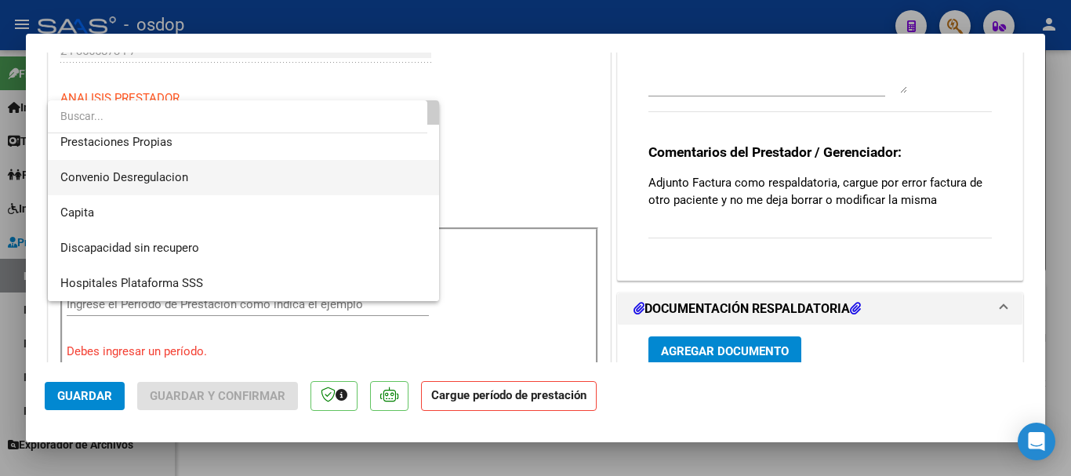
click at [196, 179] on span "Convenio Desregulacion" at bounding box center [243, 177] width 366 height 35
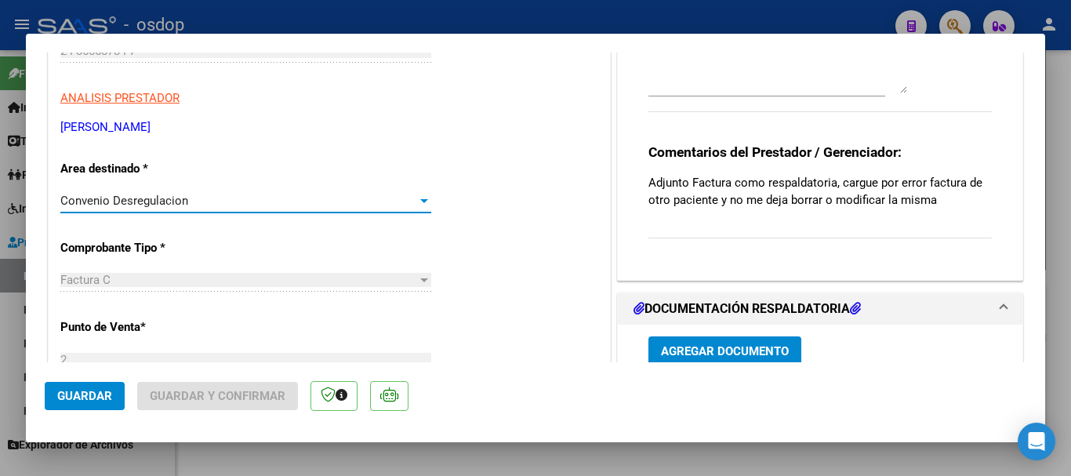
click at [223, 204] on div "Convenio Desregulacion" at bounding box center [238, 201] width 357 height 14
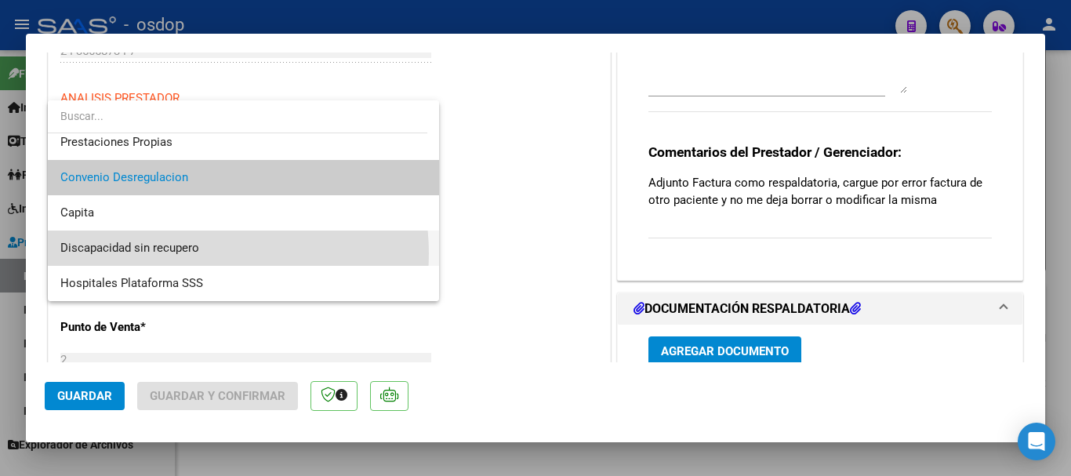
click at [204, 253] on span "Discapacidad sin recupero" at bounding box center [243, 247] width 366 height 35
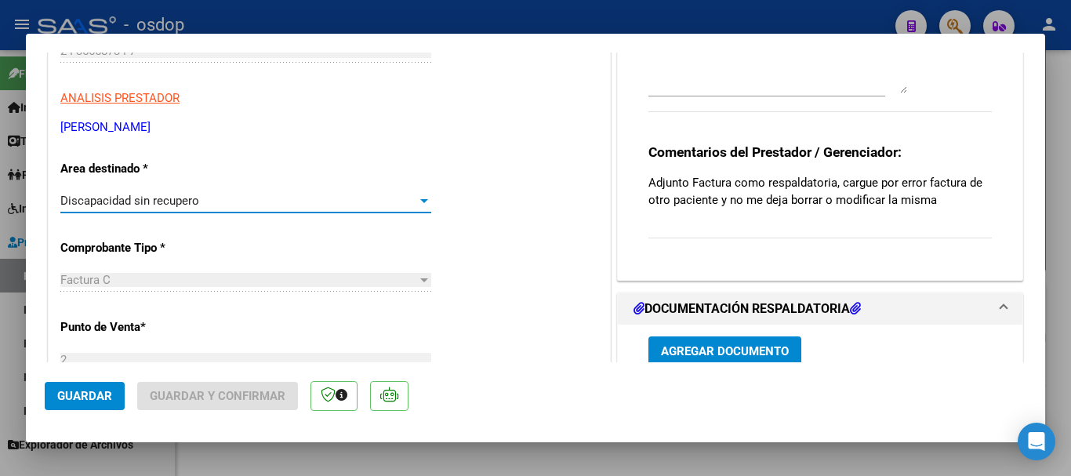
click at [185, 210] on div "Discapacidad sin recupero Seleccionar Area" at bounding box center [245, 201] width 371 height 24
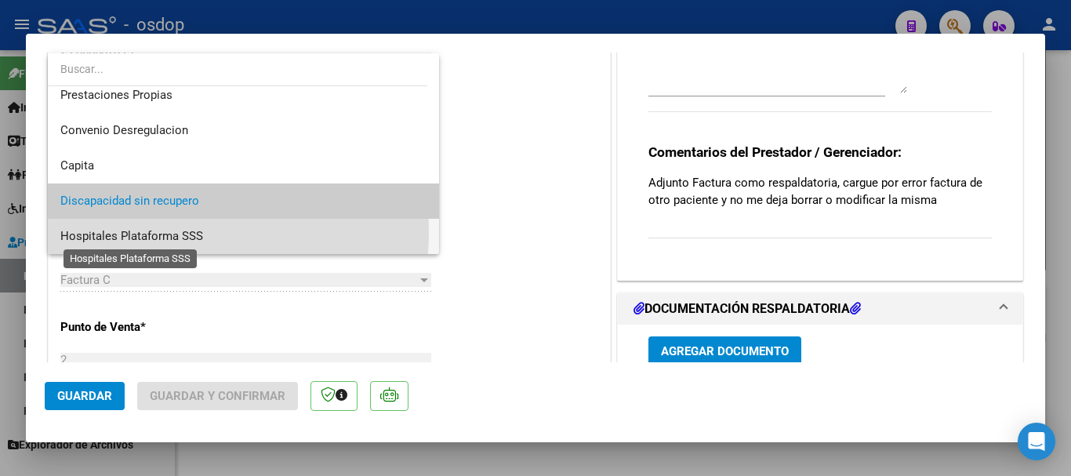
click at [177, 232] on span "Hospitales Plataforma SSS" at bounding box center [131, 236] width 143 height 14
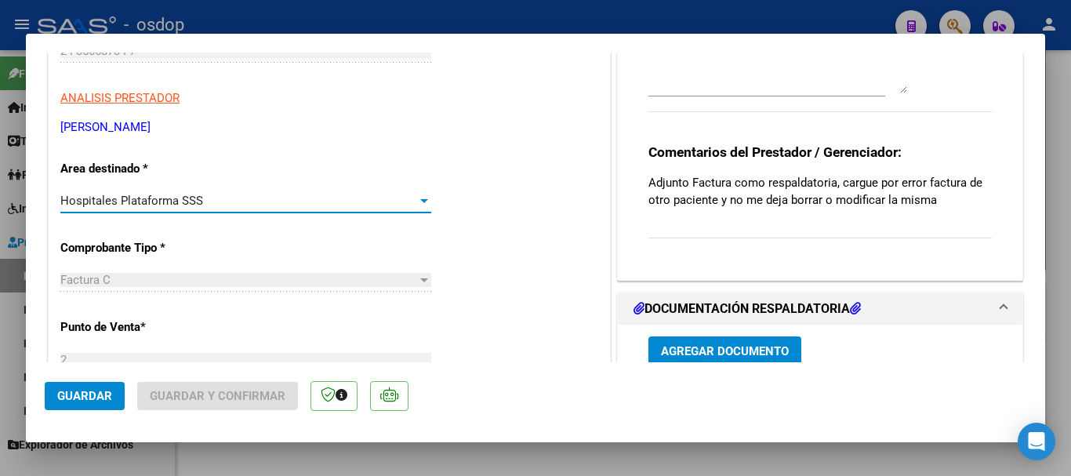
click at [207, 208] on div "Hospitales Plataforma SSS" at bounding box center [238, 201] width 357 height 14
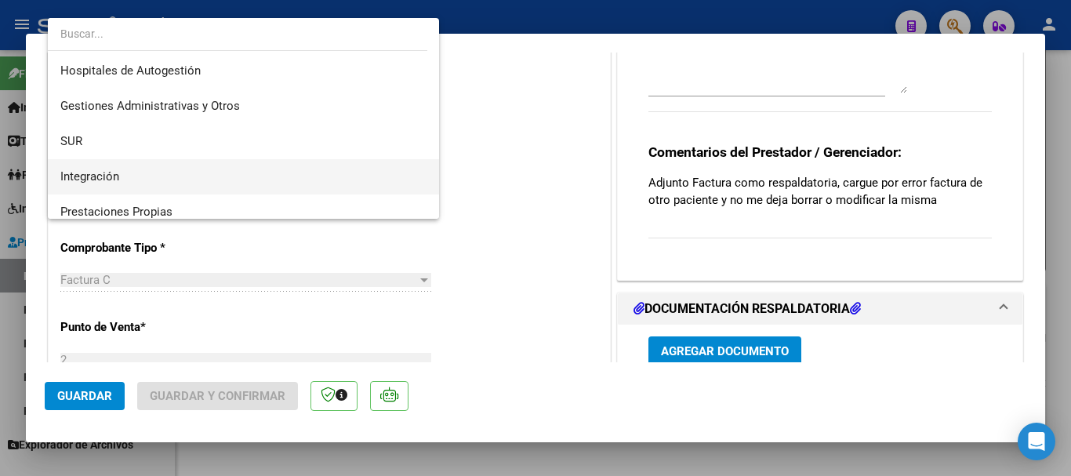
click at [144, 159] on span "Integración" at bounding box center [243, 176] width 366 height 35
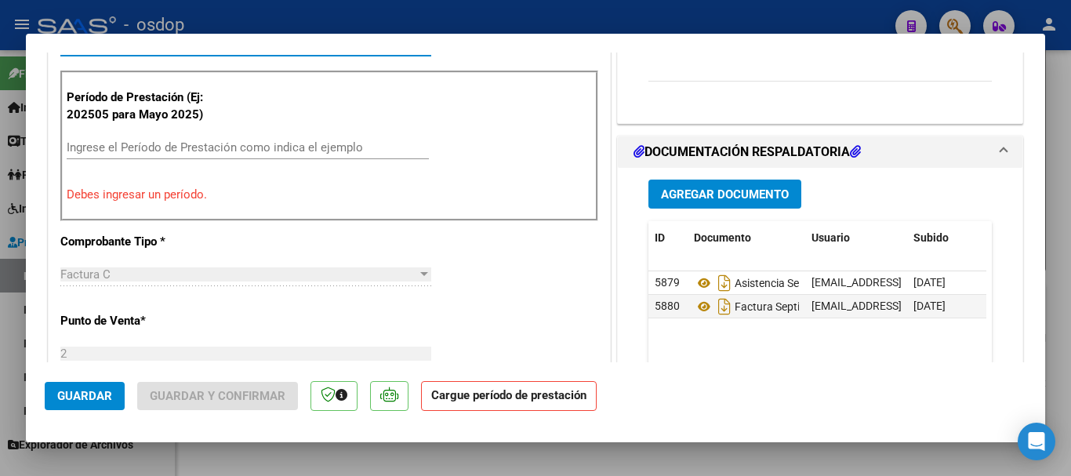
click at [236, 146] on input "Ingrese el Período de Prestación como indica el ejemplo" at bounding box center [248, 147] width 362 height 14
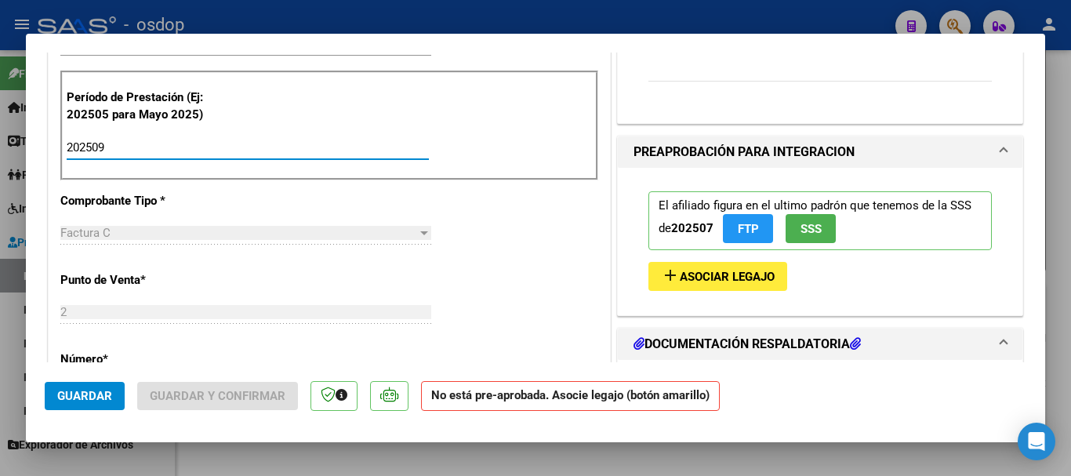
type input "202509"
click at [90, 395] on span "Guardar" at bounding box center [84, 396] width 55 height 14
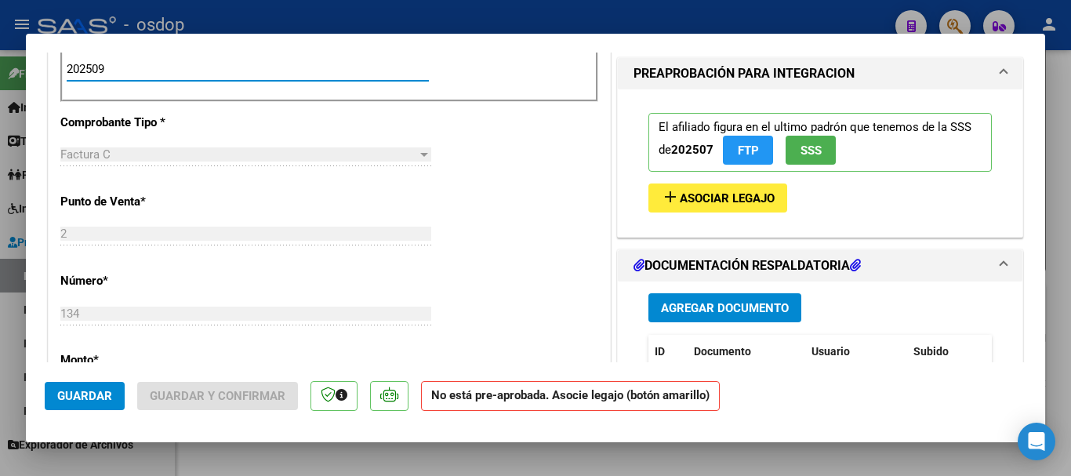
drag, startPoint x: 176, startPoint y: 75, endPoint x: 0, endPoint y: 84, distance: 176.6
click at [0, 84] on div "COMPROBANTE VER COMPROBANTE ESTADO: Recibida. En proceso de confirmacion/acepta…" at bounding box center [535, 238] width 1071 height 476
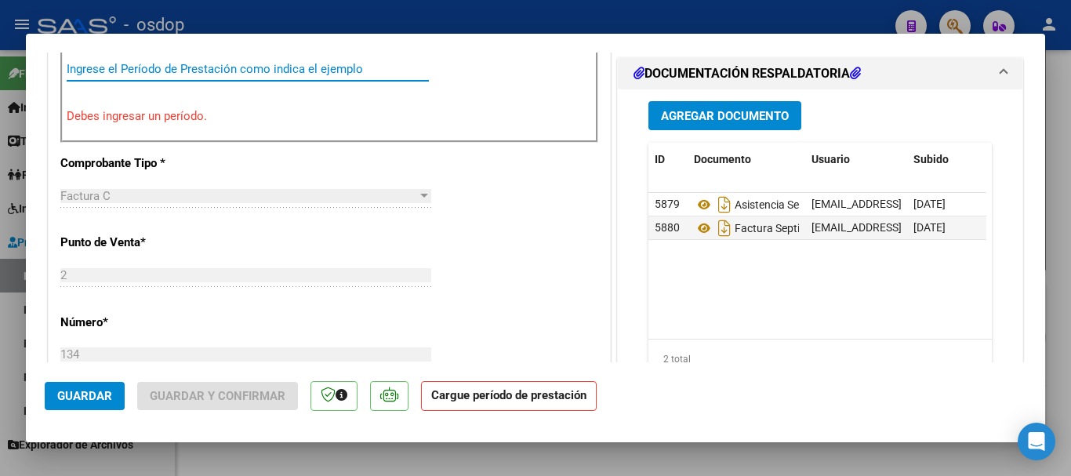
click at [347, 157] on div "CUIT * 24-35658734-7 Ingresar CUIT ANALISIS PRESTADOR [PERSON_NAME] [PERSON_NAM…" at bounding box center [329, 382] width 561 height 1262
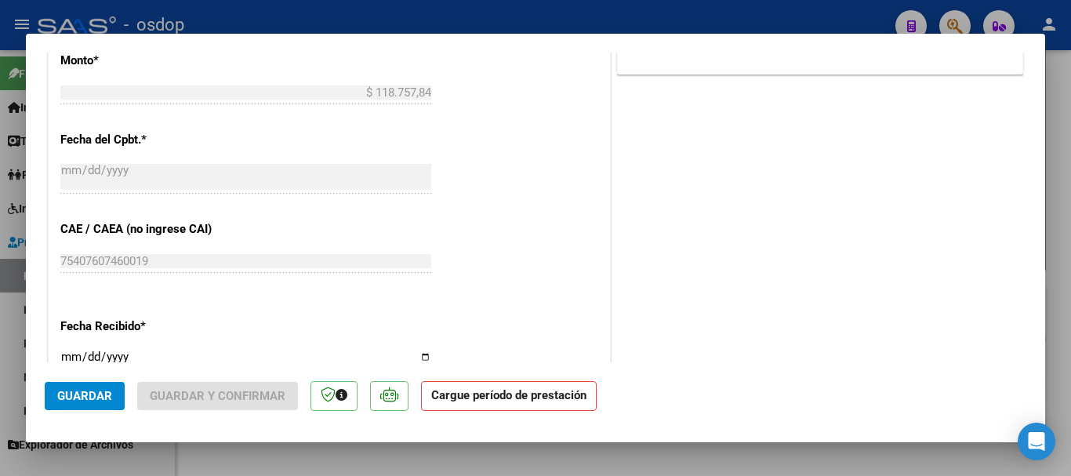
scroll to position [498, 0]
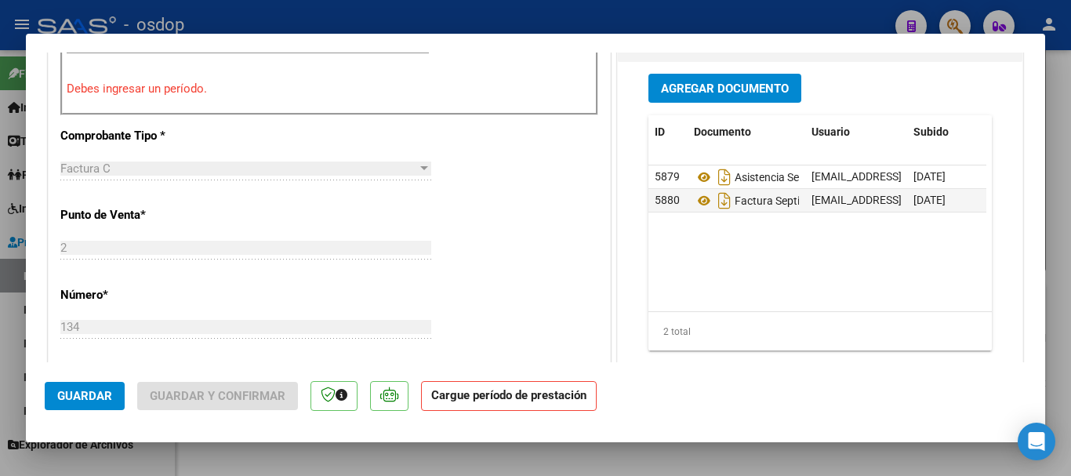
click at [94, 399] on span "Guardar" at bounding box center [84, 396] width 55 height 14
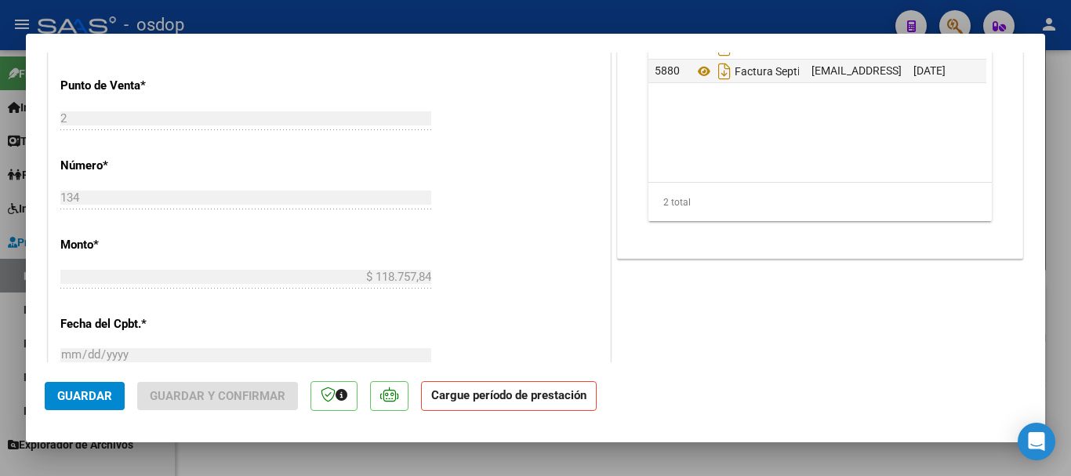
scroll to position [392, 0]
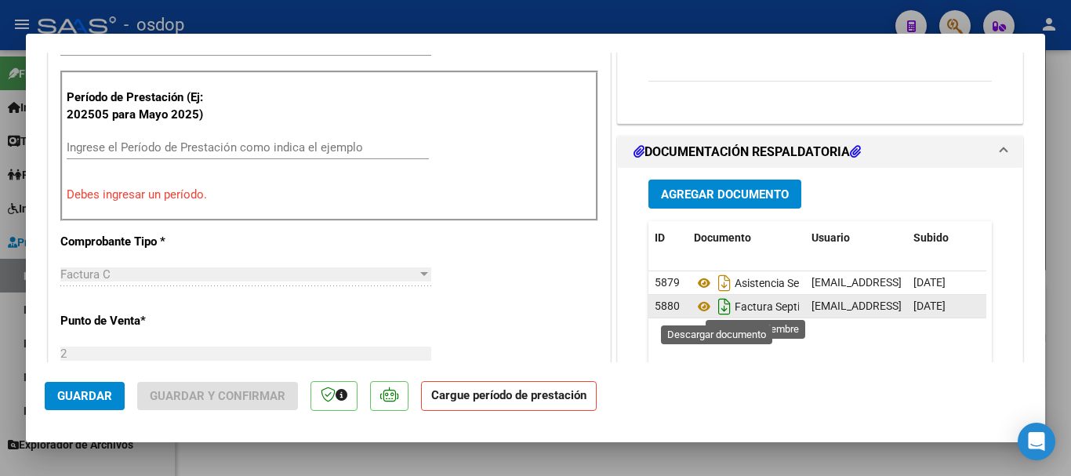
click at [717, 309] on icon "Descargar documento" at bounding box center [724, 306] width 20 height 25
click at [405, 15] on div at bounding box center [535, 238] width 1071 height 476
type input "$ 0,00"
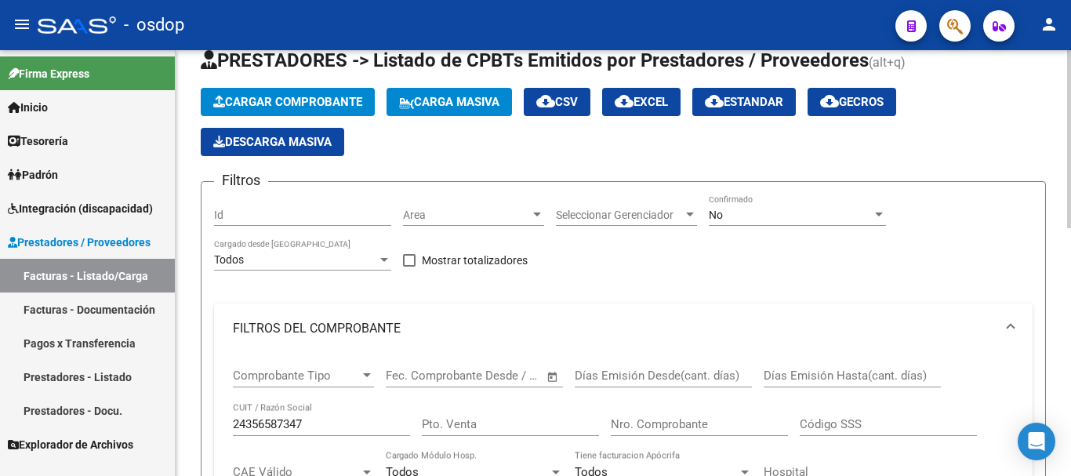
scroll to position [0, 0]
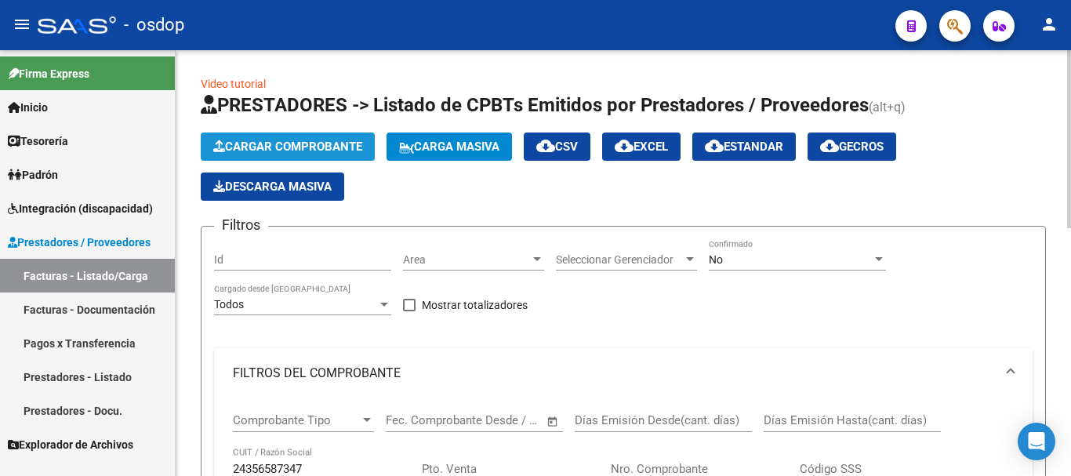
click at [294, 147] on span "Cargar Comprobante" at bounding box center [287, 147] width 149 height 14
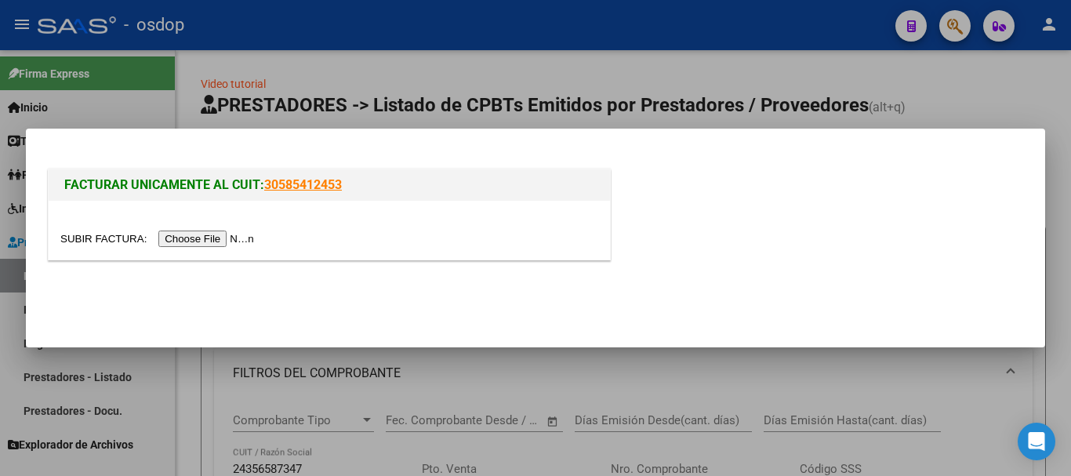
click at [221, 238] on input "file" at bounding box center [159, 238] width 198 height 16
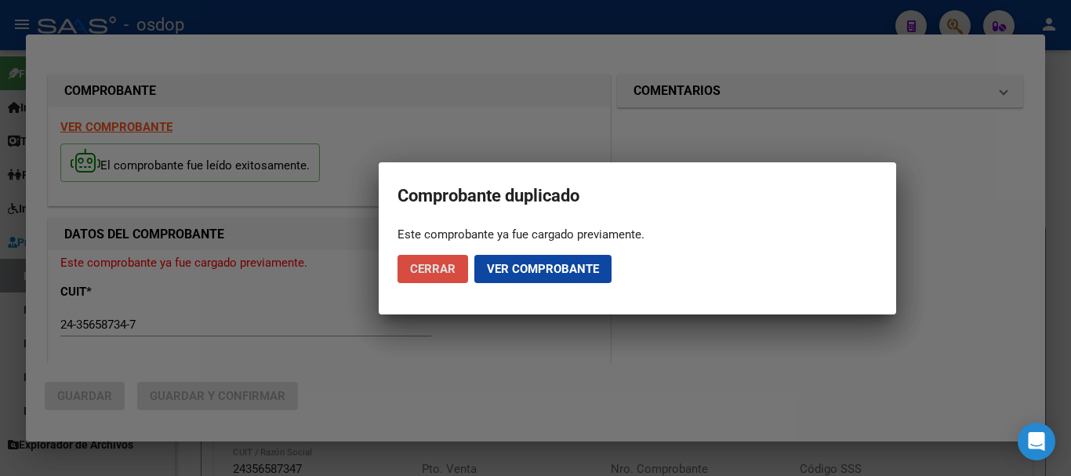
click at [428, 274] on span "Cerrar" at bounding box center [432, 269] width 45 height 14
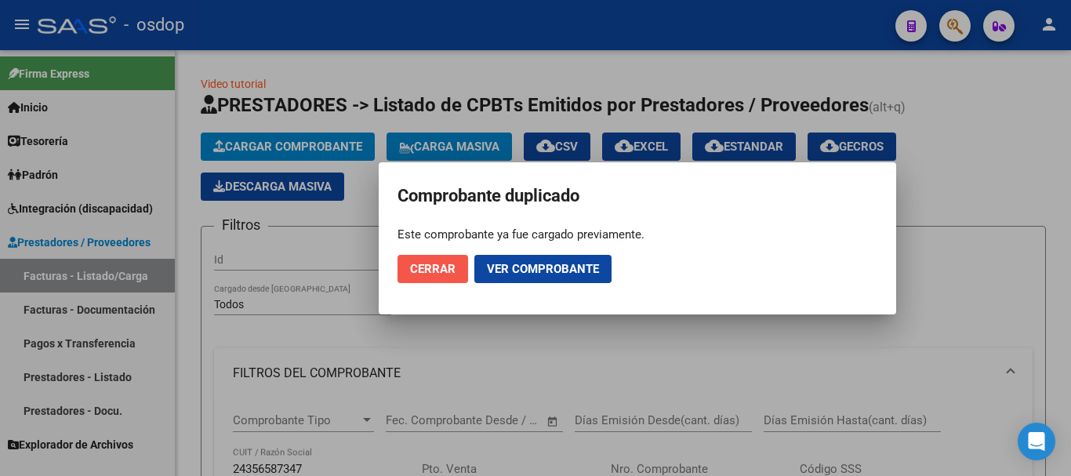
click at [442, 274] on span "Cerrar" at bounding box center [432, 269] width 45 height 14
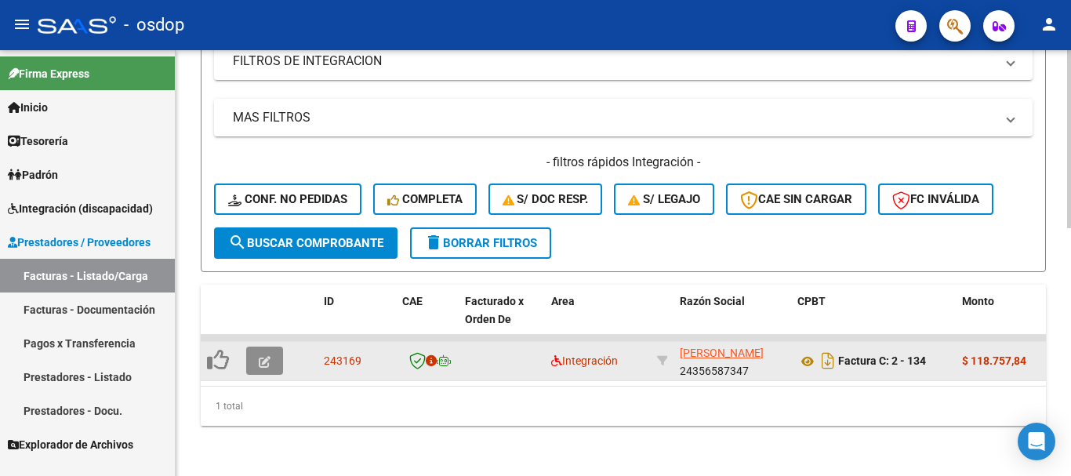
click at [261, 354] on span "button" at bounding box center [265, 361] width 12 height 14
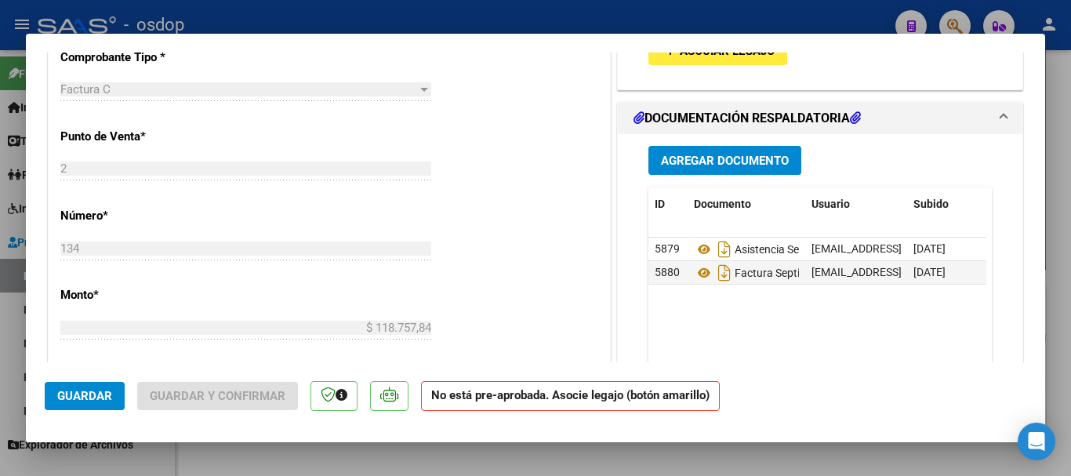
scroll to position [222, 0]
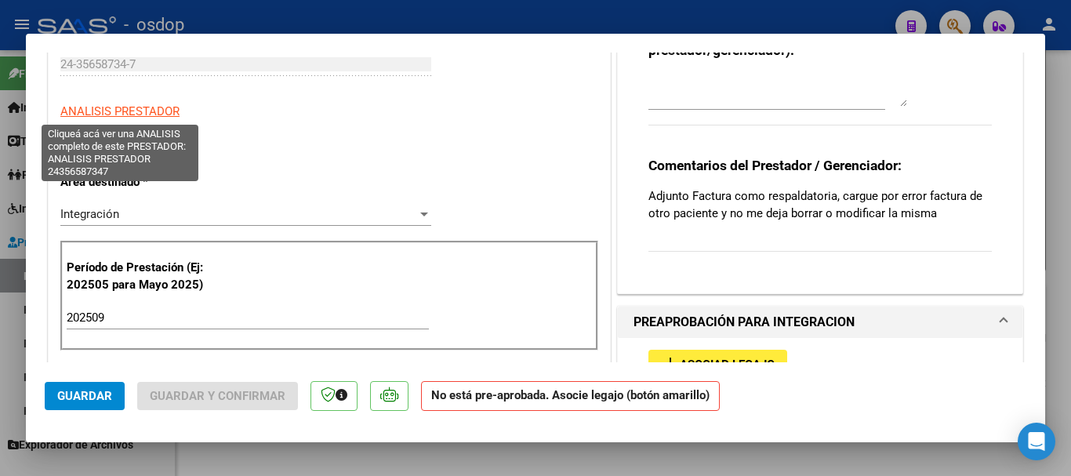
click at [154, 104] on span "ANALISIS PRESTADOR" at bounding box center [119, 111] width 119 height 14
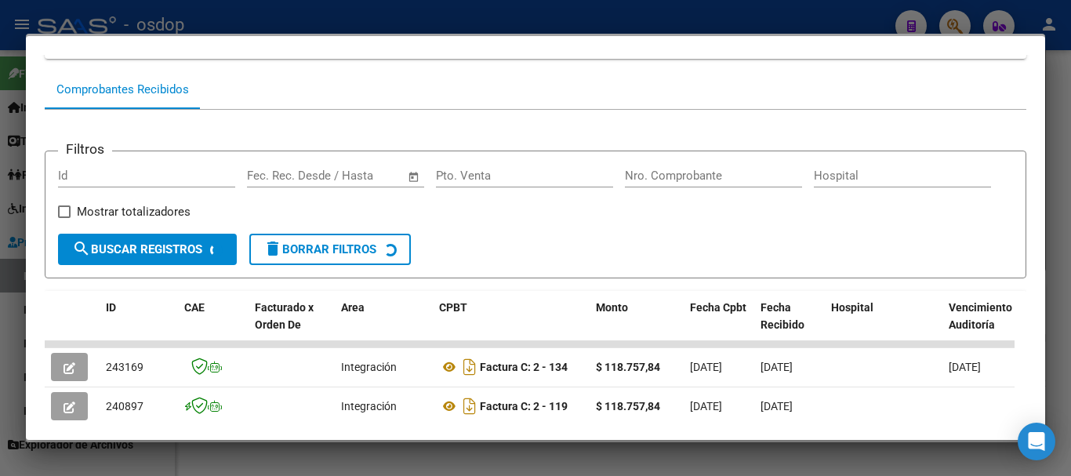
scroll to position [354, 0]
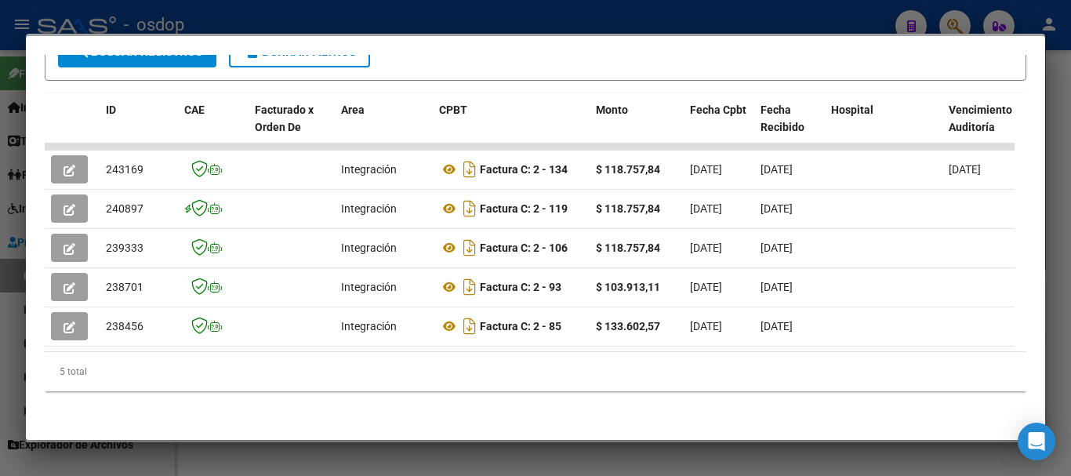
click at [492, 21] on div at bounding box center [535, 238] width 1071 height 476
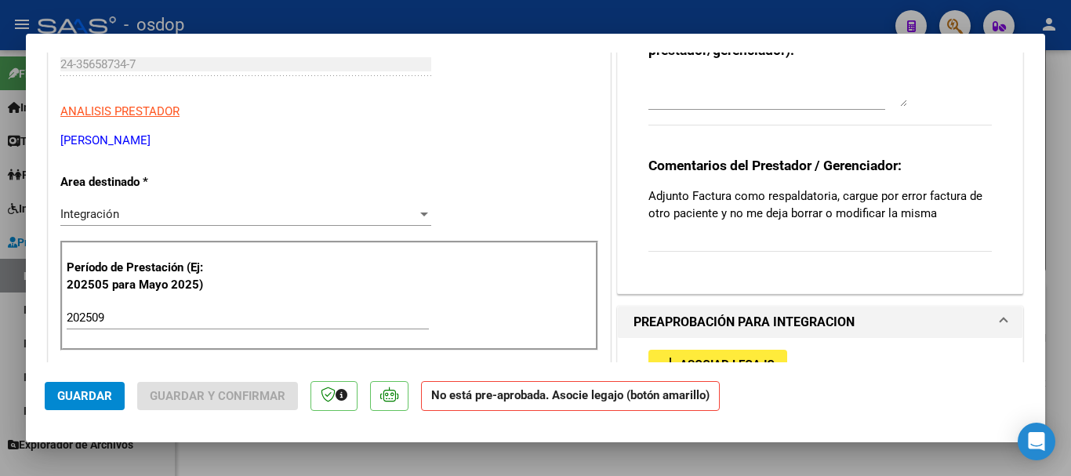
scroll to position [692, 0]
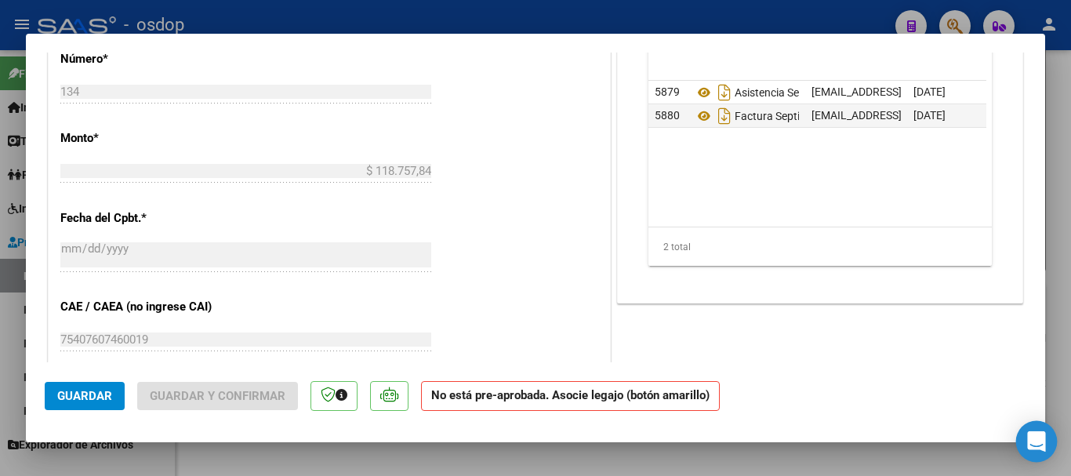
click at [1043, 434] on icon "Open Intercom Messenger" at bounding box center [1036, 441] width 18 height 20
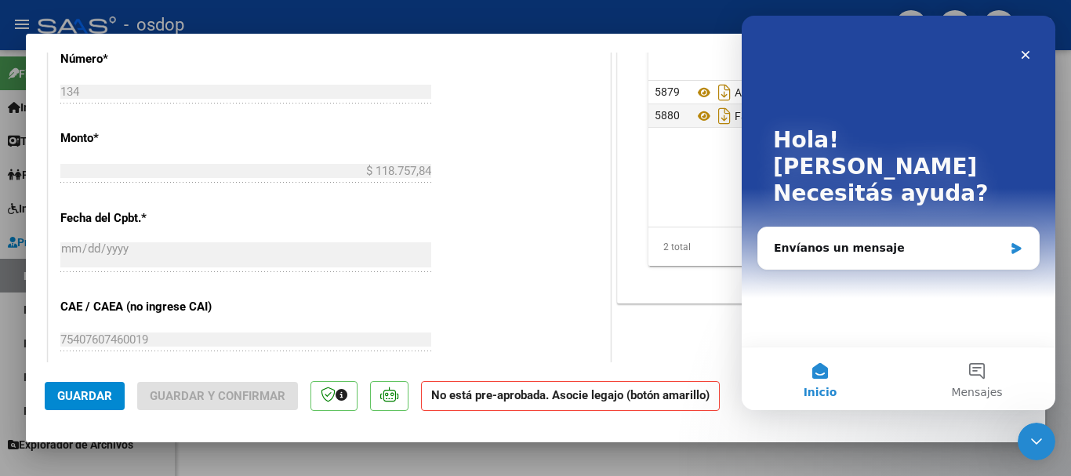
scroll to position [0, 0]
click at [826, 240] on div "Envíanos un mensaje" at bounding box center [889, 248] width 230 height 16
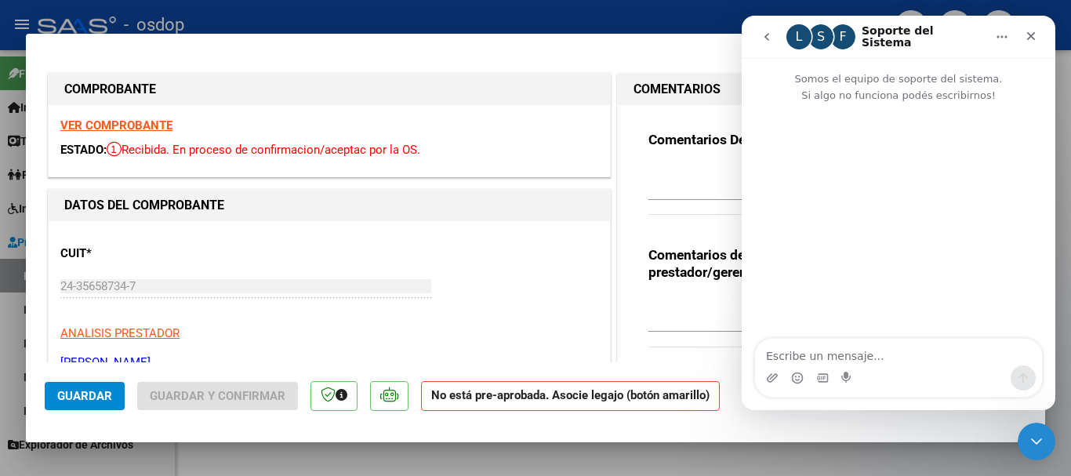
click at [448, 20] on div at bounding box center [535, 238] width 1071 height 476
type input "$ 0,00"
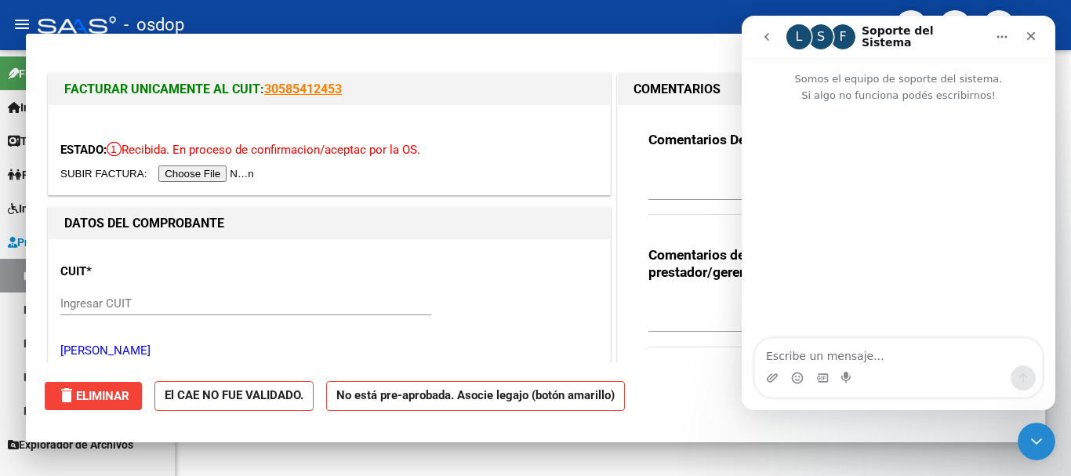
scroll to position [593, 0]
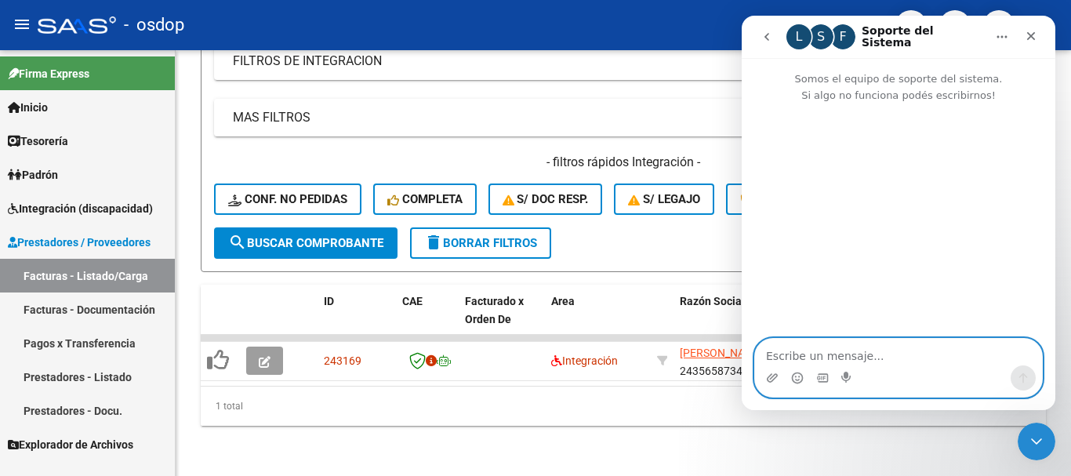
click at [829, 359] on textarea "Escribe un mensaje..." at bounding box center [898, 352] width 287 height 27
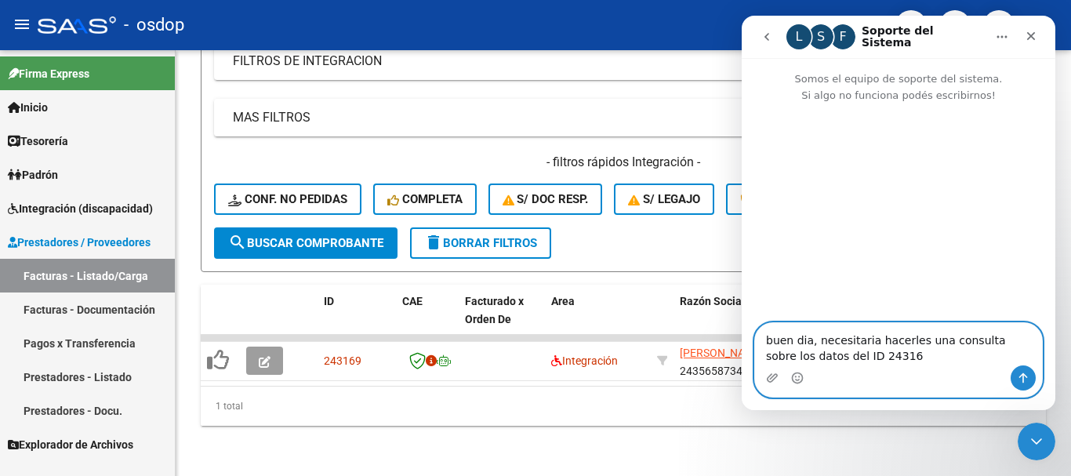
type textarea "buen dia, necesitaria hacerles una consulta sobre los datos del ID 243169"
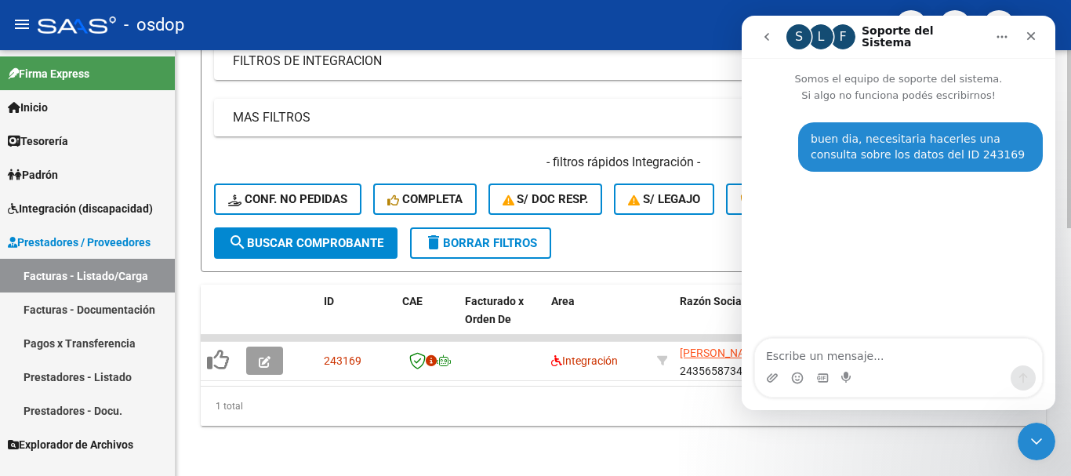
click at [571, 417] on div "1 total" at bounding box center [623, 406] width 845 height 39
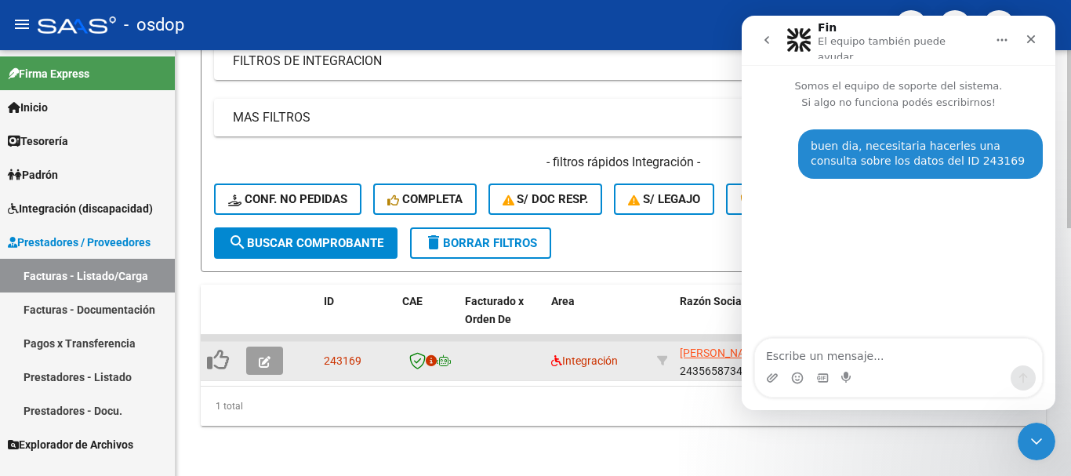
click at [273, 347] on button "button" at bounding box center [264, 361] width 37 height 28
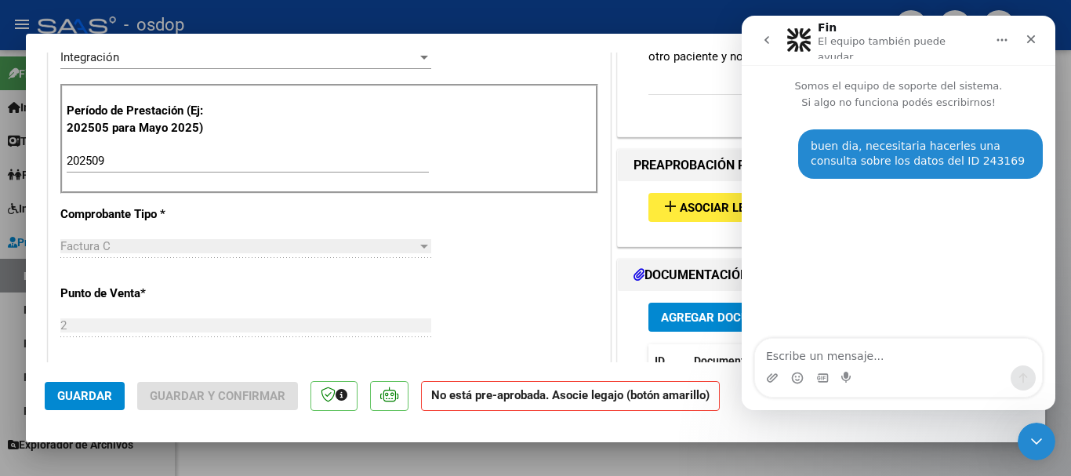
scroll to position [0, 0]
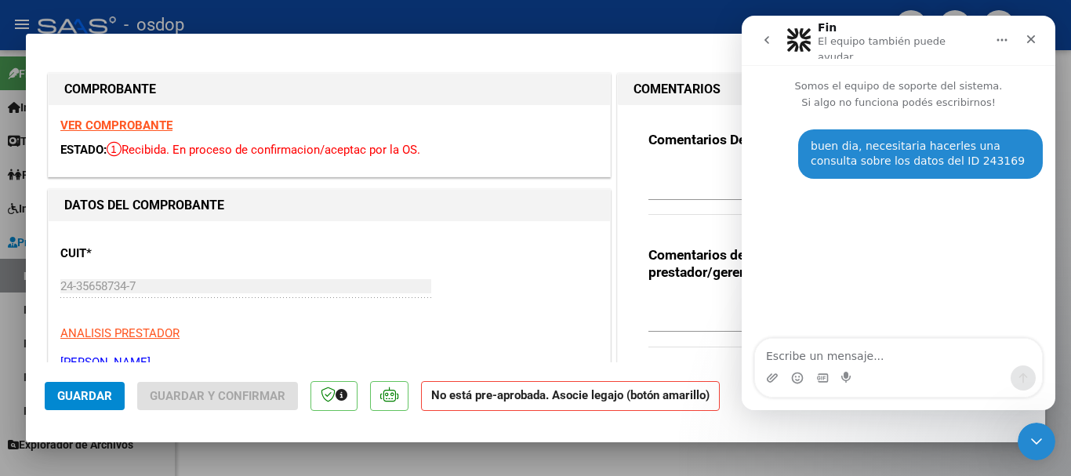
click at [146, 116] on div "VER COMPROBANTE ESTADO: Recibida. En proceso de confirmacion/aceptac por la OS." at bounding box center [329, 140] width 561 height 71
click at [147, 122] on strong "VER COMPROBANTE" at bounding box center [116, 125] width 112 height 14
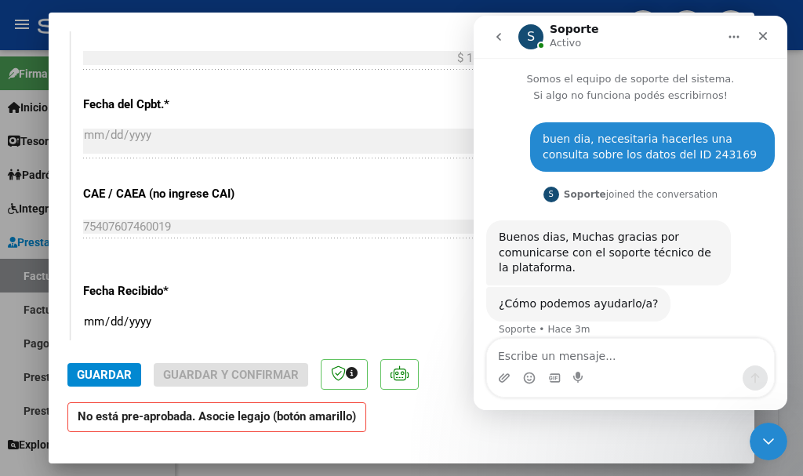
scroll to position [16, 0]
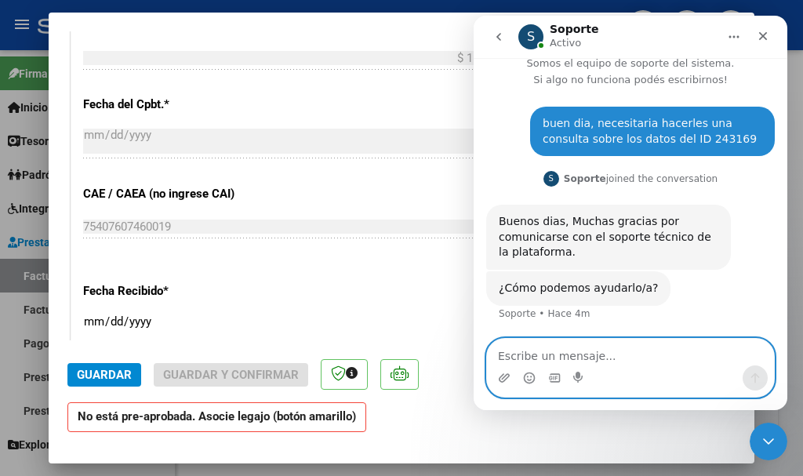
click at [571, 359] on textarea "Escribe un mensaje..." at bounding box center [630, 352] width 287 height 27
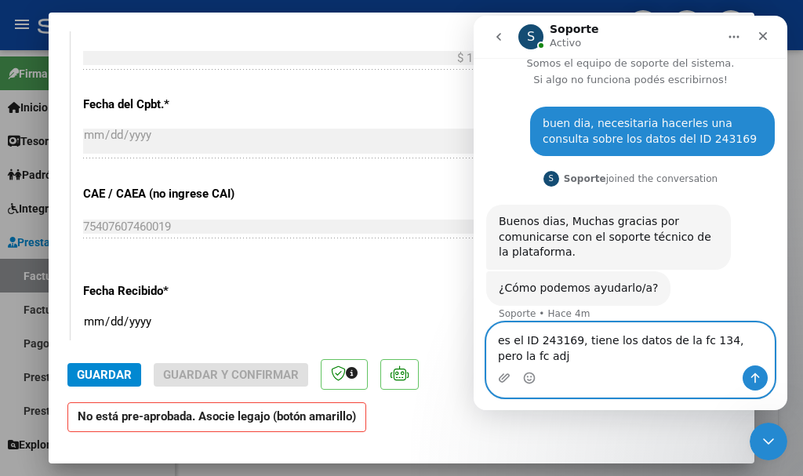
scroll to position [31, 0]
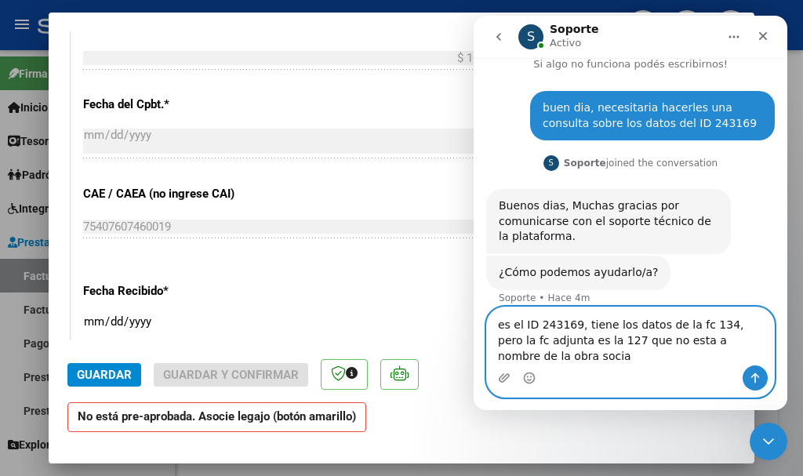
type textarea "es el ID 243169, tiene los datos de la fc 134, pero la fc adjunta es la 127 que…"
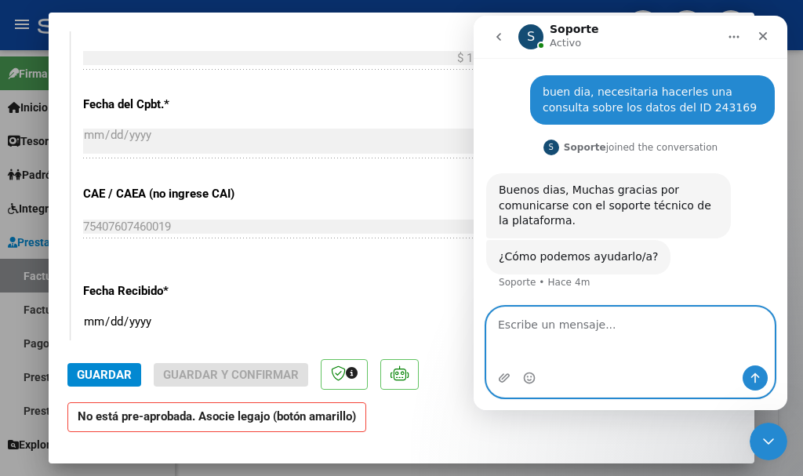
scroll to position [93, 0]
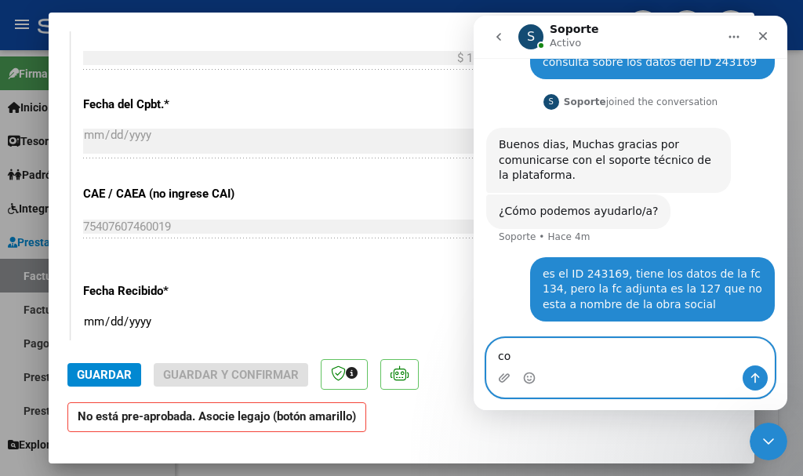
type textarea "c"
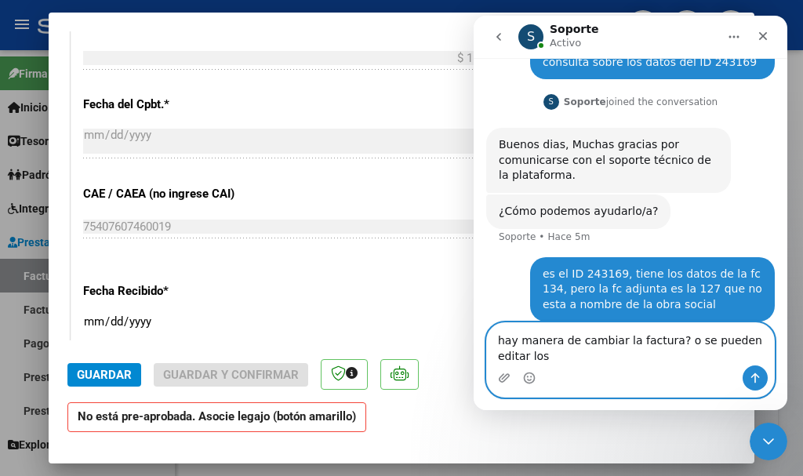
scroll to position [108, 0]
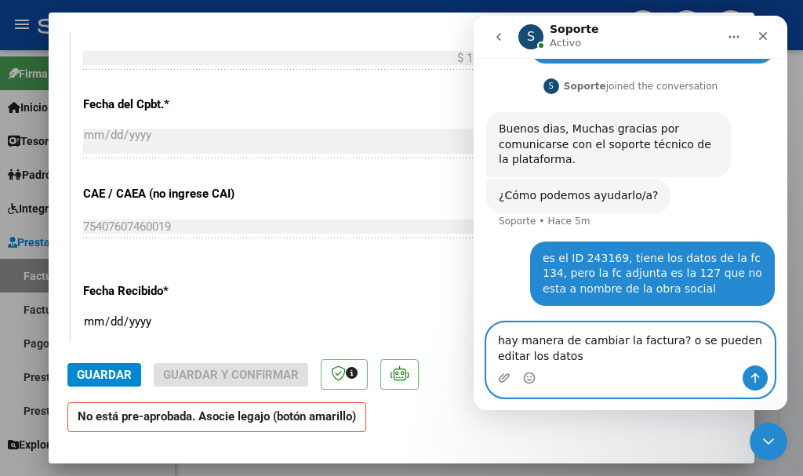
type textarea "hay manera de cambiar la factura? o se pueden editar los datos?"
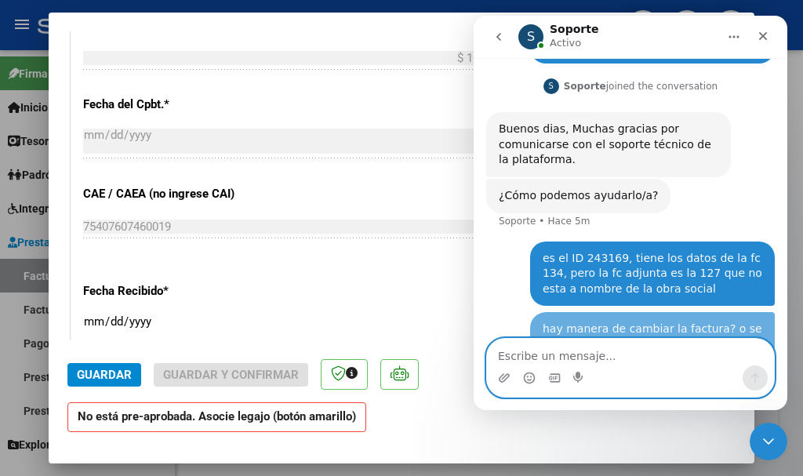
scroll to position [144, 0]
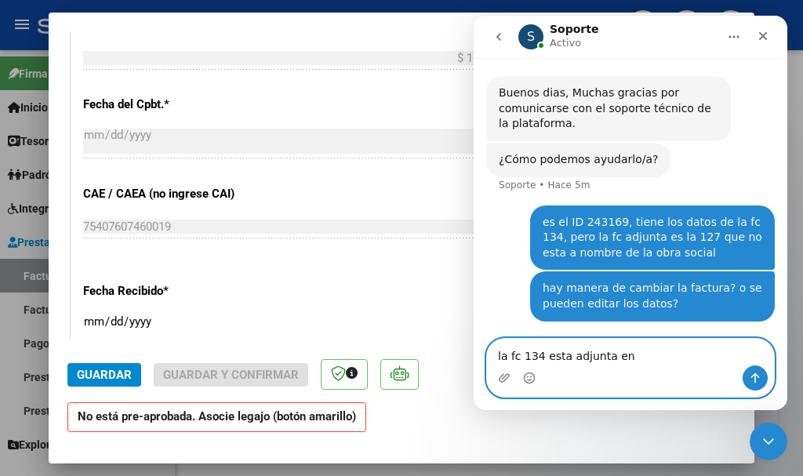
type textarea "la fc 134 esta adjunta en"
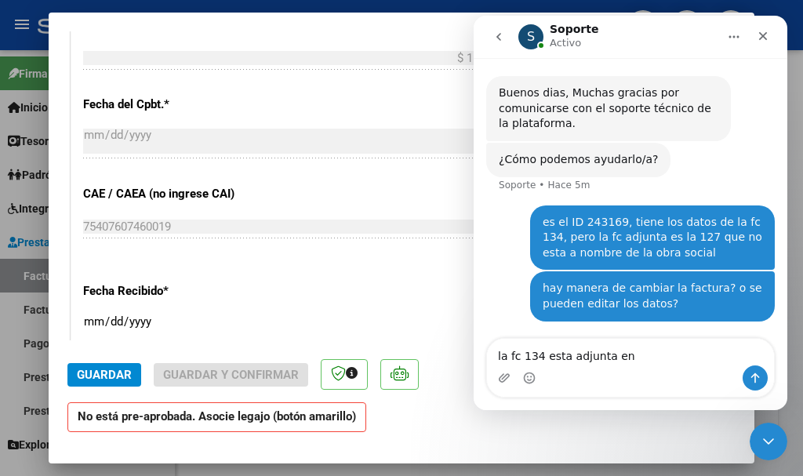
click at [452, 298] on div "Fecha Recibido * [DATE] Ingresar la fecha" at bounding box center [401, 314] width 637 height 89
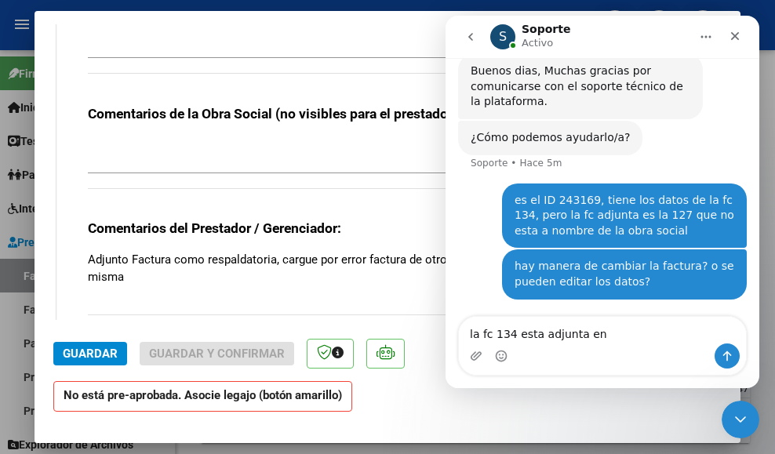
scroll to position [0, 0]
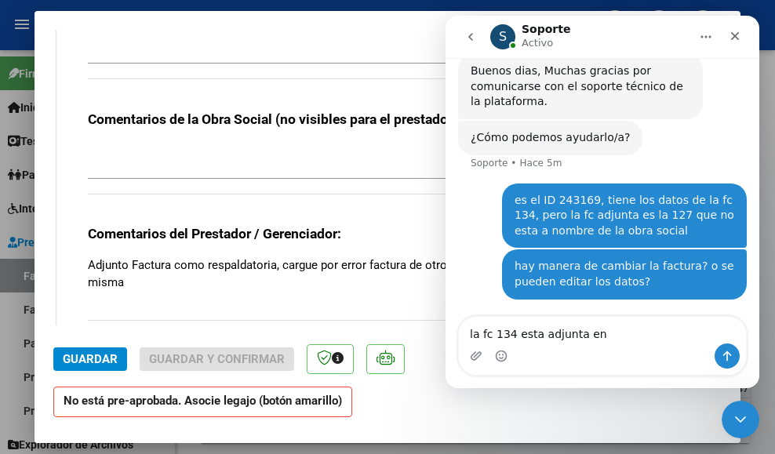
click at [402, 38] on textarea at bounding box center [294, 44] width 413 height 31
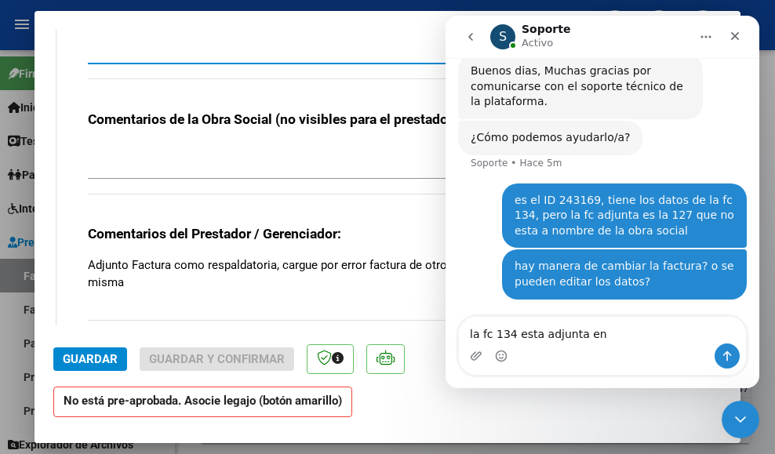
click at [402, 38] on textarea at bounding box center [294, 44] width 413 height 31
click at [706, 31] on icon "Inicio" at bounding box center [705, 37] width 13 height 13
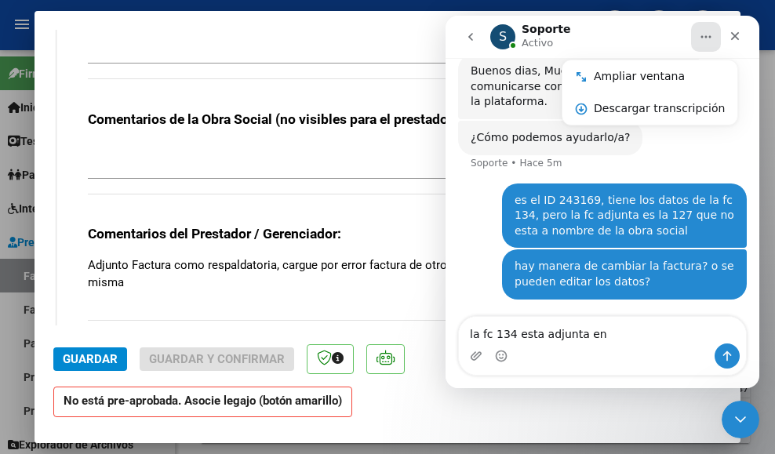
click at [375, 44] on textarea at bounding box center [294, 44] width 413 height 31
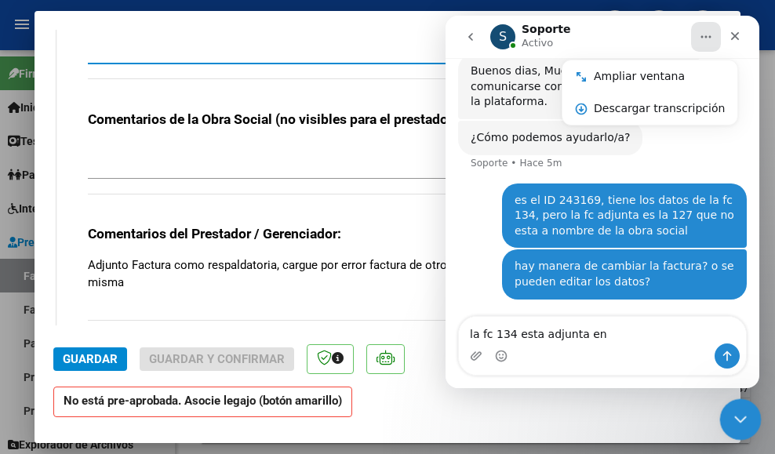
click at [736, 421] on icon "Cerrar Intercom Messenger" at bounding box center [737, 417] width 19 height 19
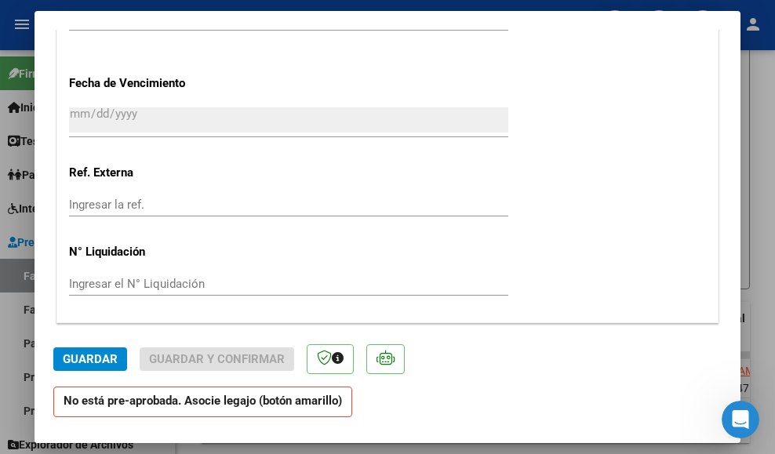
click at [544, 9] on div at bounding box center [387, 227] width 775 height 454
type input "$ 0,00"
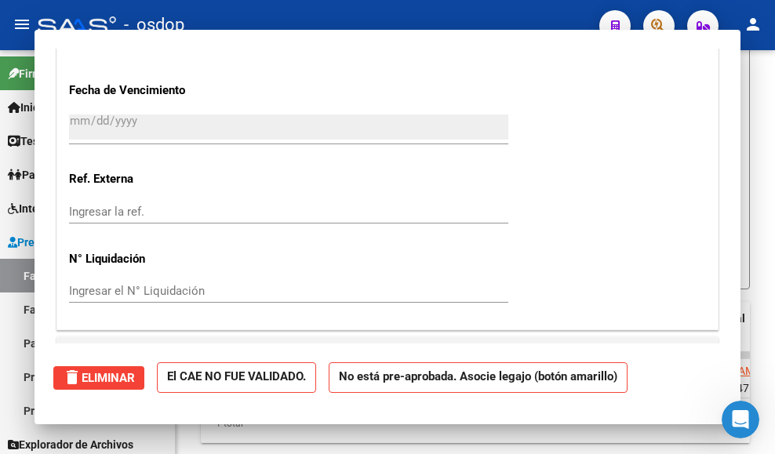
scroll to position [1086, 0]
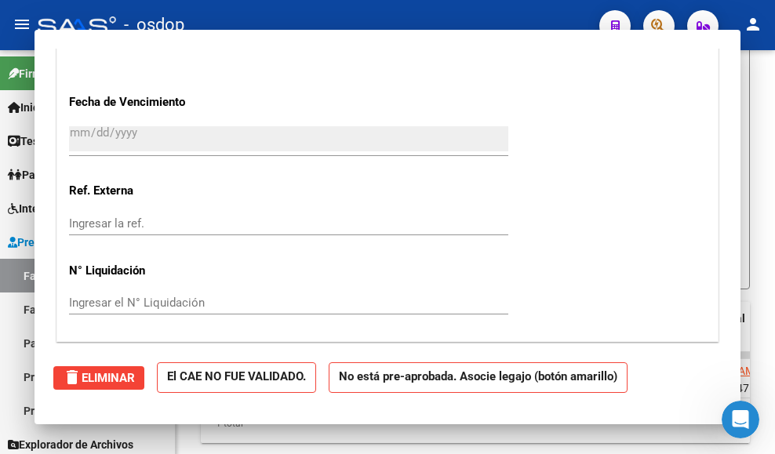
click at [547, 6] on mat-toolbar "menu - osdop person" at bounding box center [387, 25] width 775 height 50
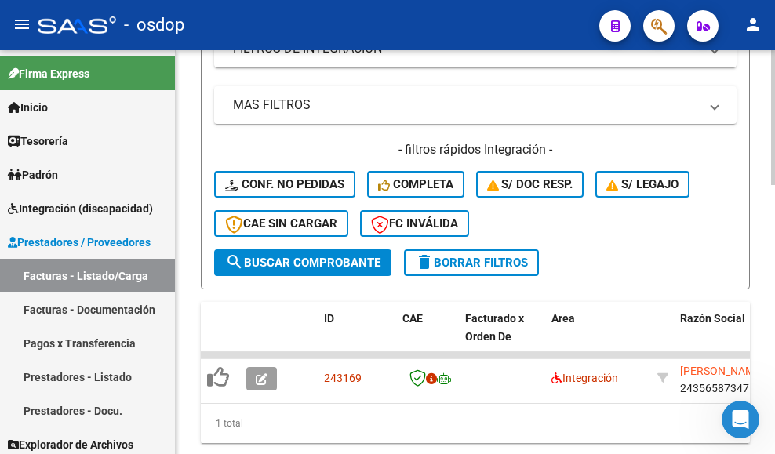
scroll to position [806, 0]
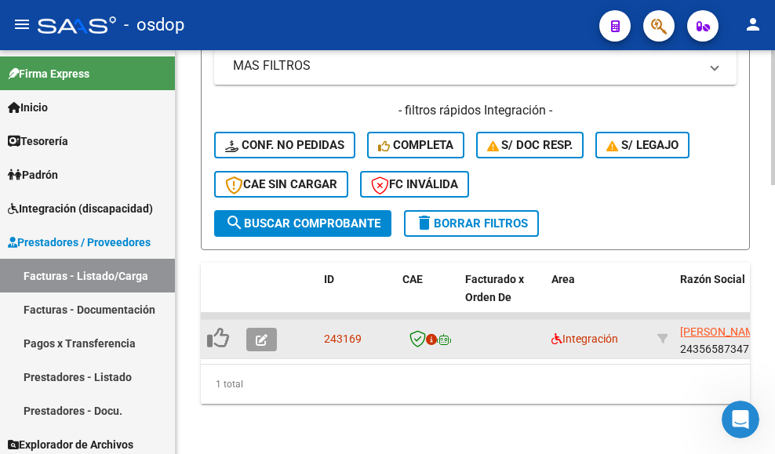
click at [269, 332] on button "button" at bounding box center [261, 340] width 31 height 24
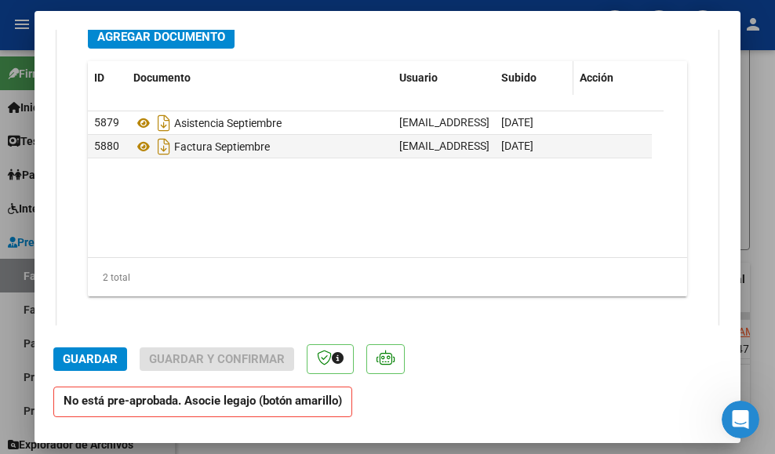
scroll to position [1754, 0]
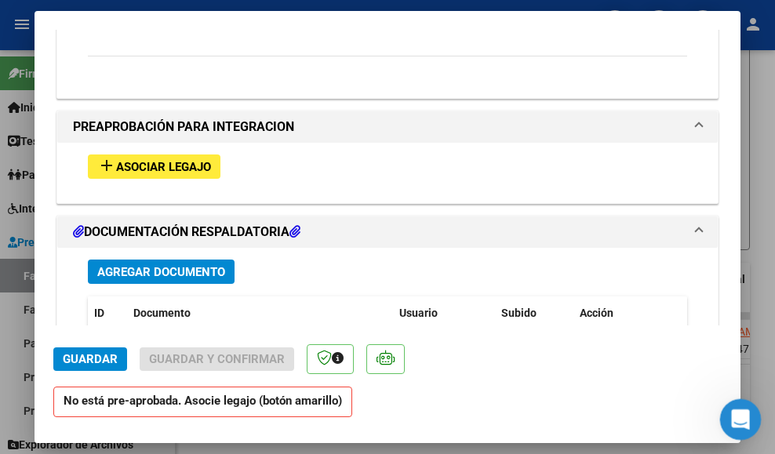
click at [738, 413] on icon "Abrir Intercom Messenger" at bounding box center [738, 418] width 26 height 26
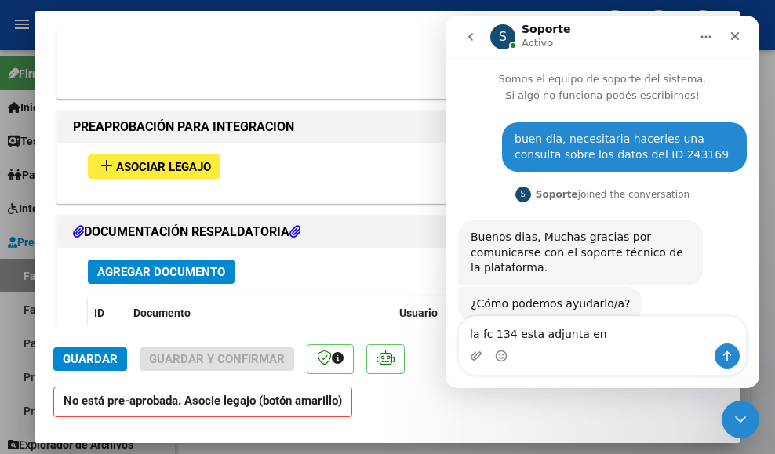
scroll to position [166, 0]
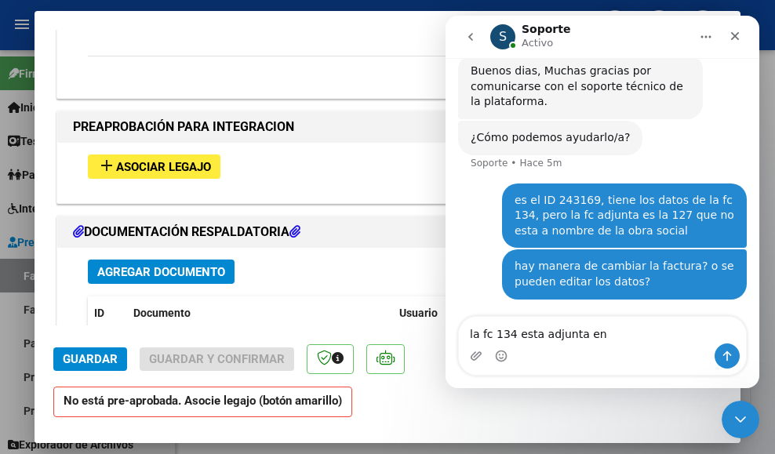
click at [622, 335] on textarea "la fc 134 esta adjunta en" at bounding box center [602, 330] width 287 height 27
type textarea "la fc 134 esta adjunta en donde va la doc respaldatoria"
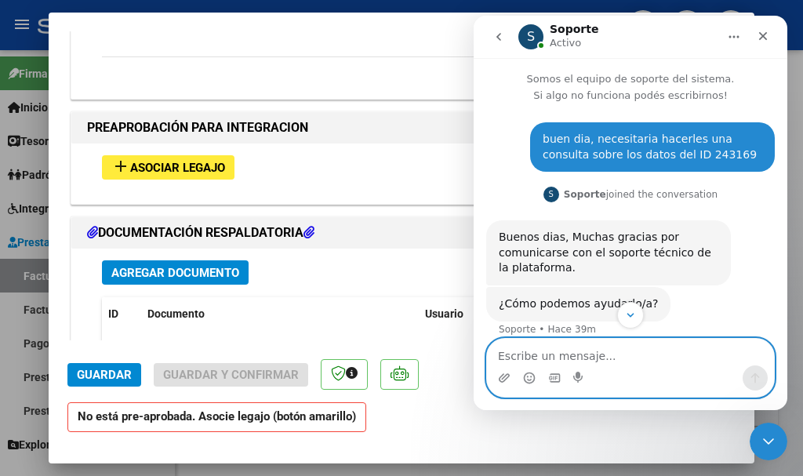
scroll to position [195, 0]
